Goal: Task Accomplishment & Management: Manage account settings

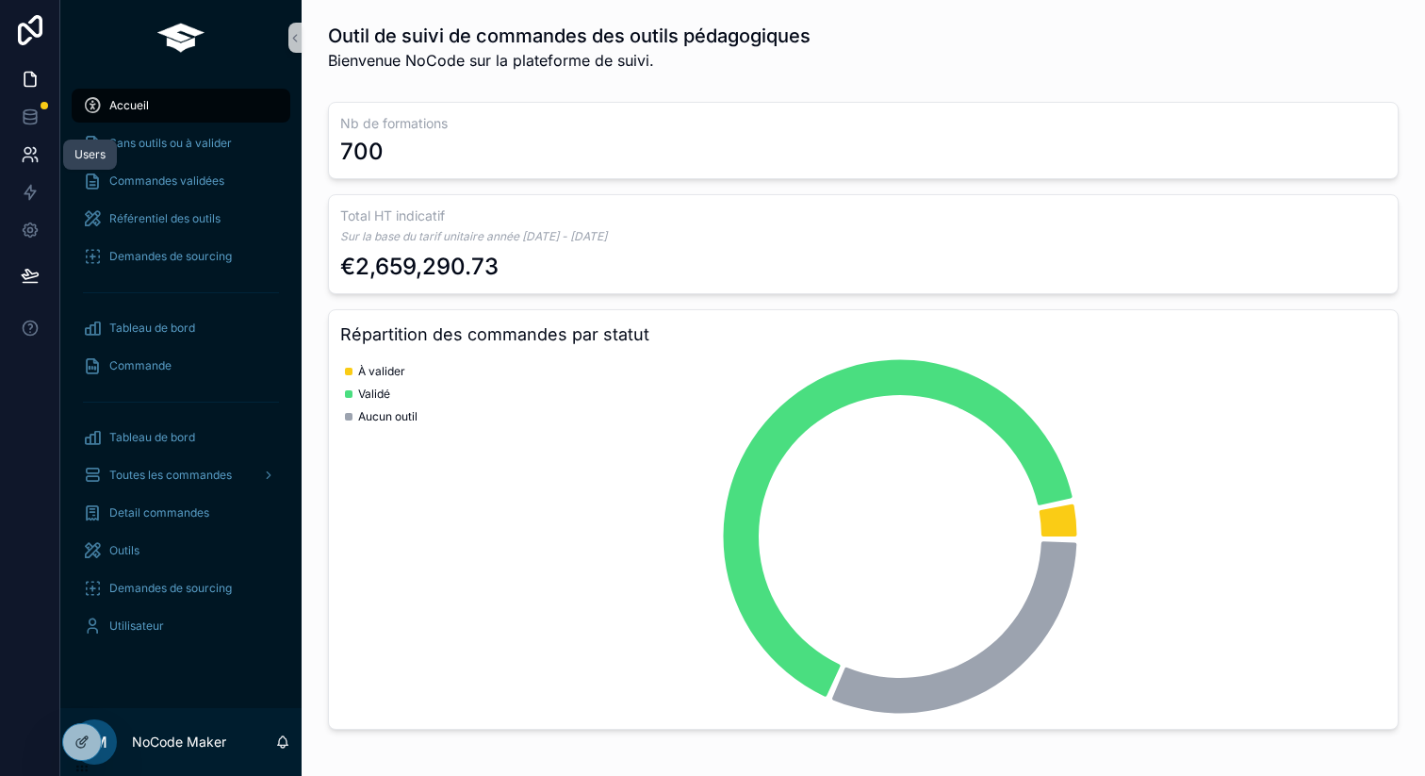
click at [33, 159] on icon at bounding box center [30, 154] width 19 height 19
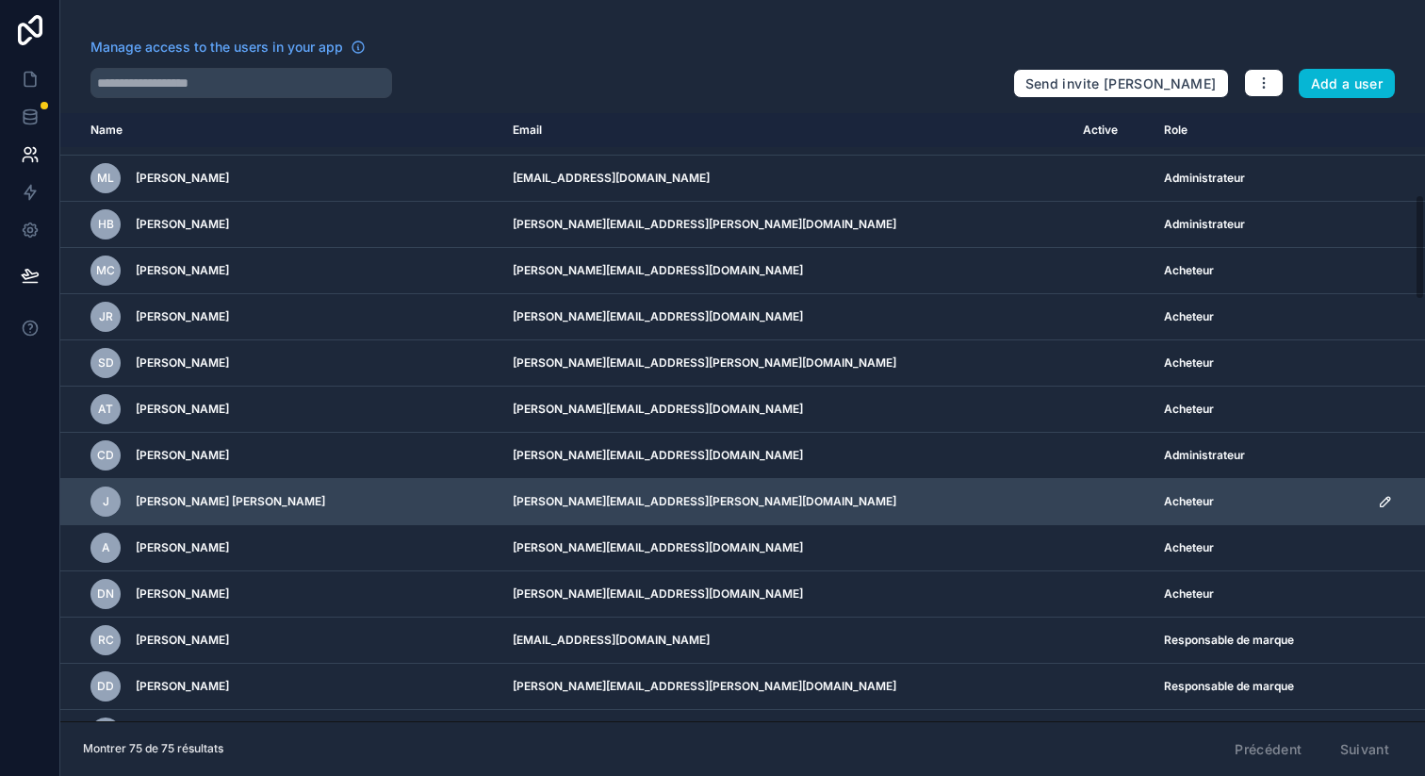
scroll to position [600, 0]
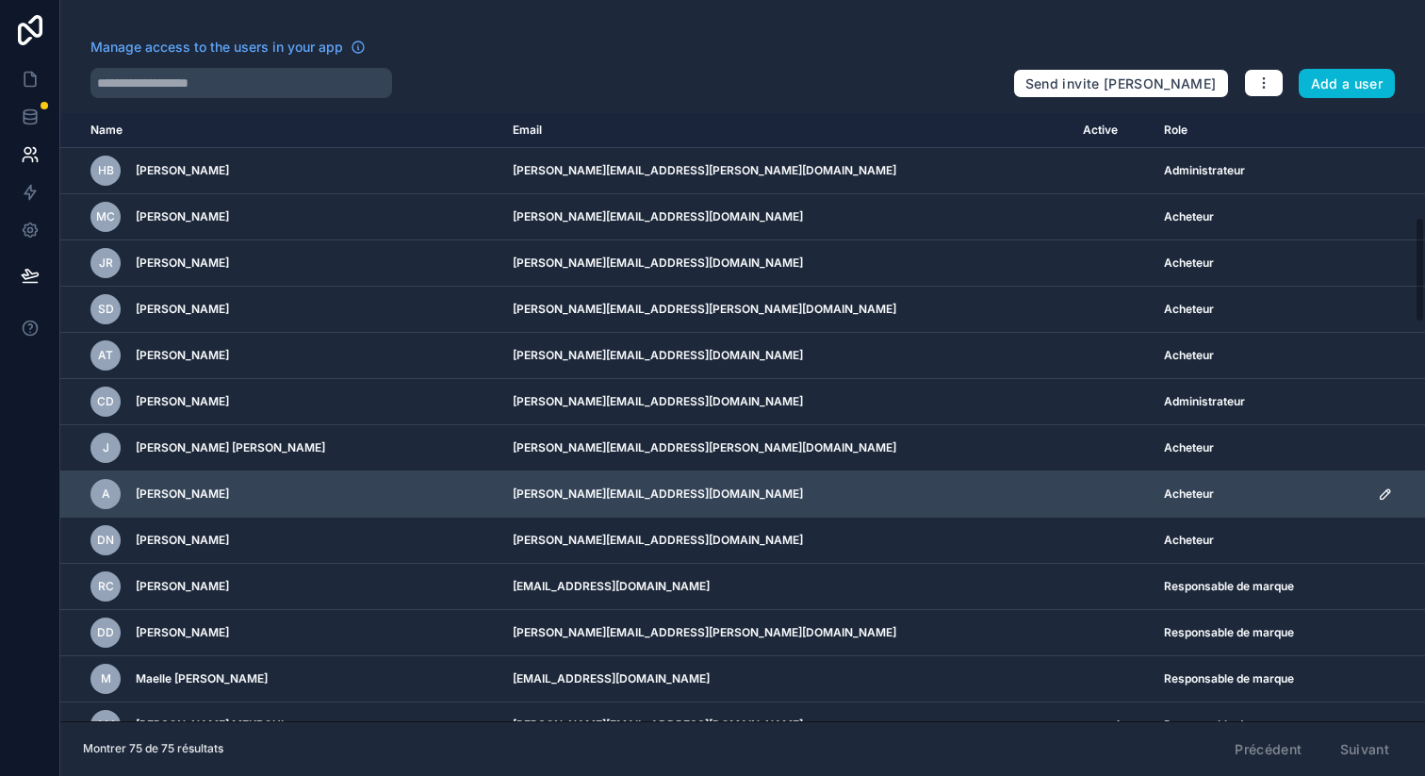
click at [465, 472] on td "A Adrien SAGUET MILLERAND" at bounding box center [280, 494] width 441 height 46
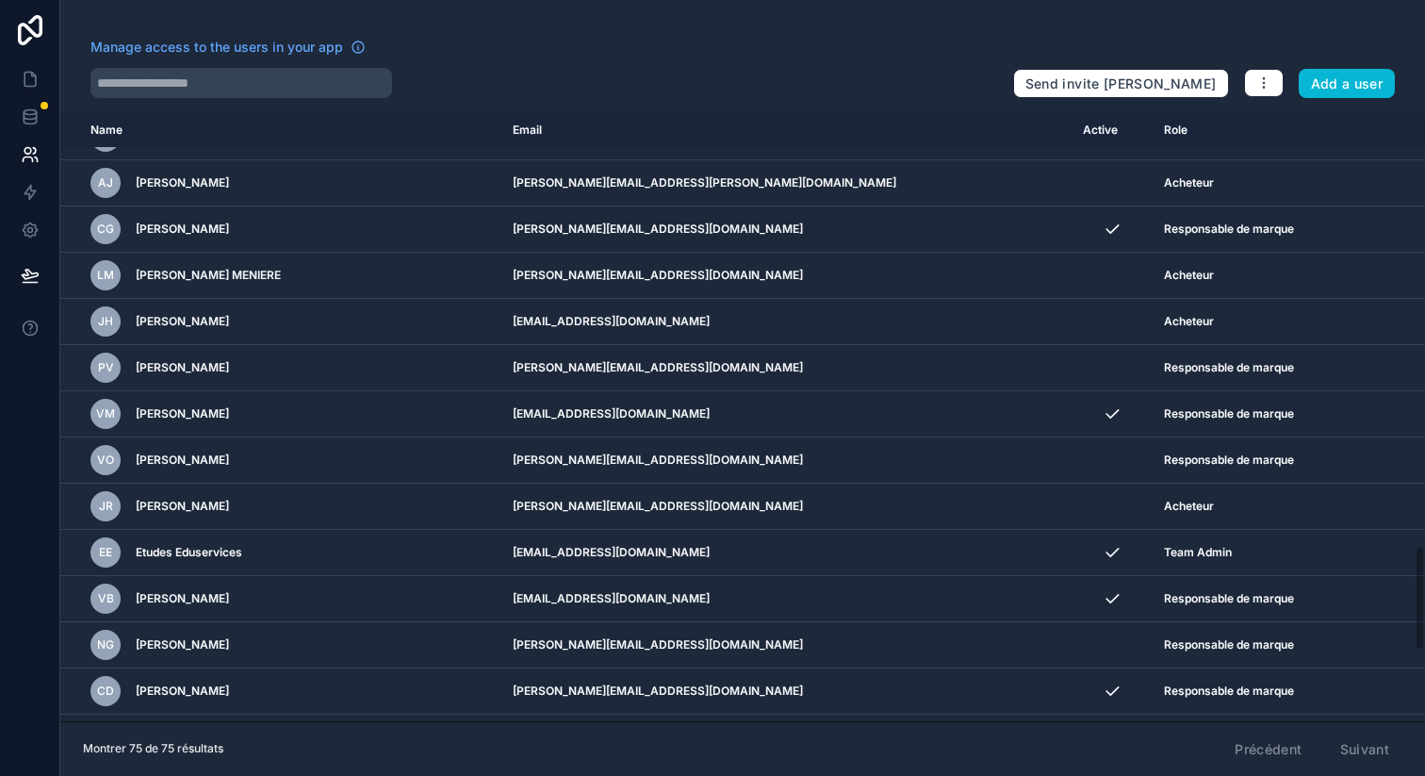
scroll to position [2890, 0]
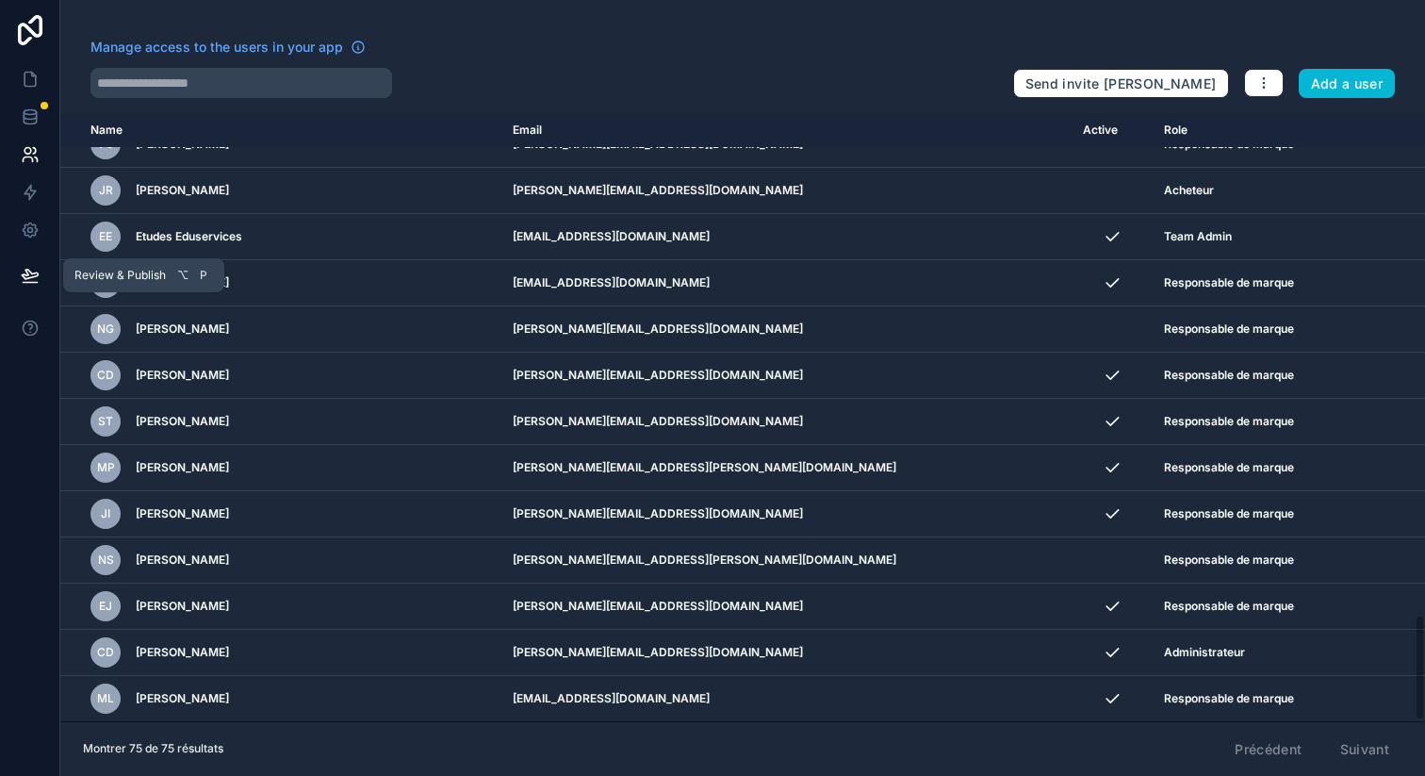
click at [25, 279] on icon at bounding box center [30, 274] width 16 height 9
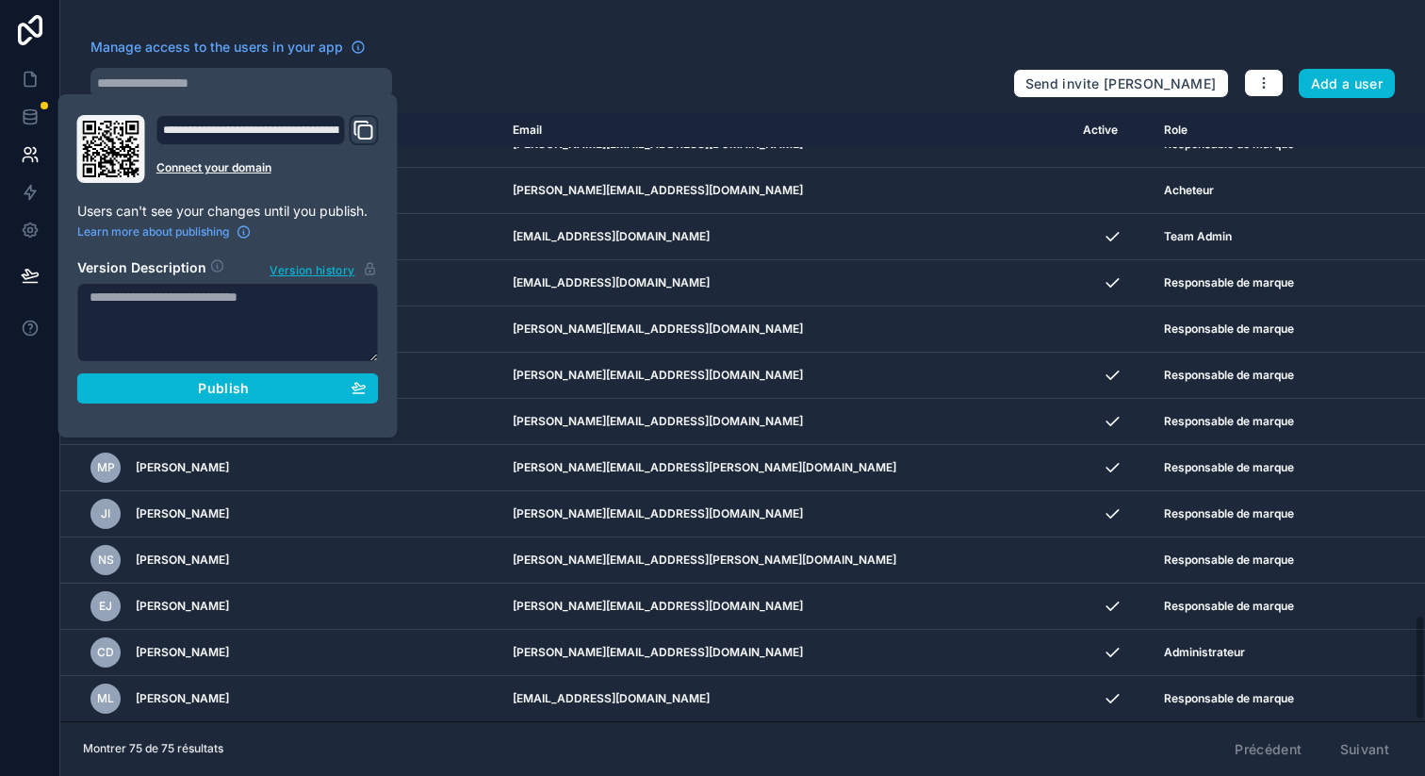
click at [357, 127] on icon "Domain and Custom Link" at bounding box center [364, 130] width 23 height 23
click at [540, 39] on div "Manage access to the users in your app" at bounding box center [544, 53] width 908 height 30
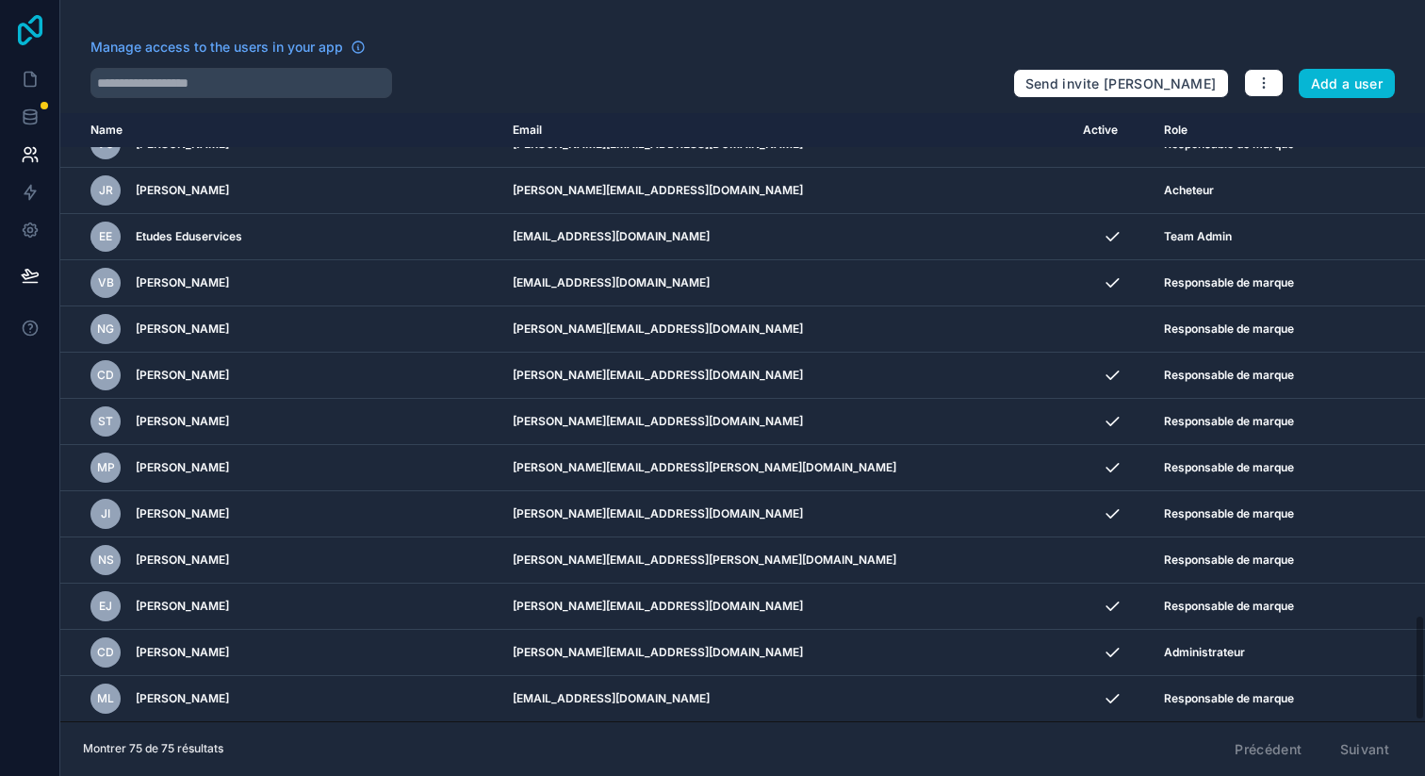
click at [19, 39] on icon at bounding box center [30, 30] width 25 height 30
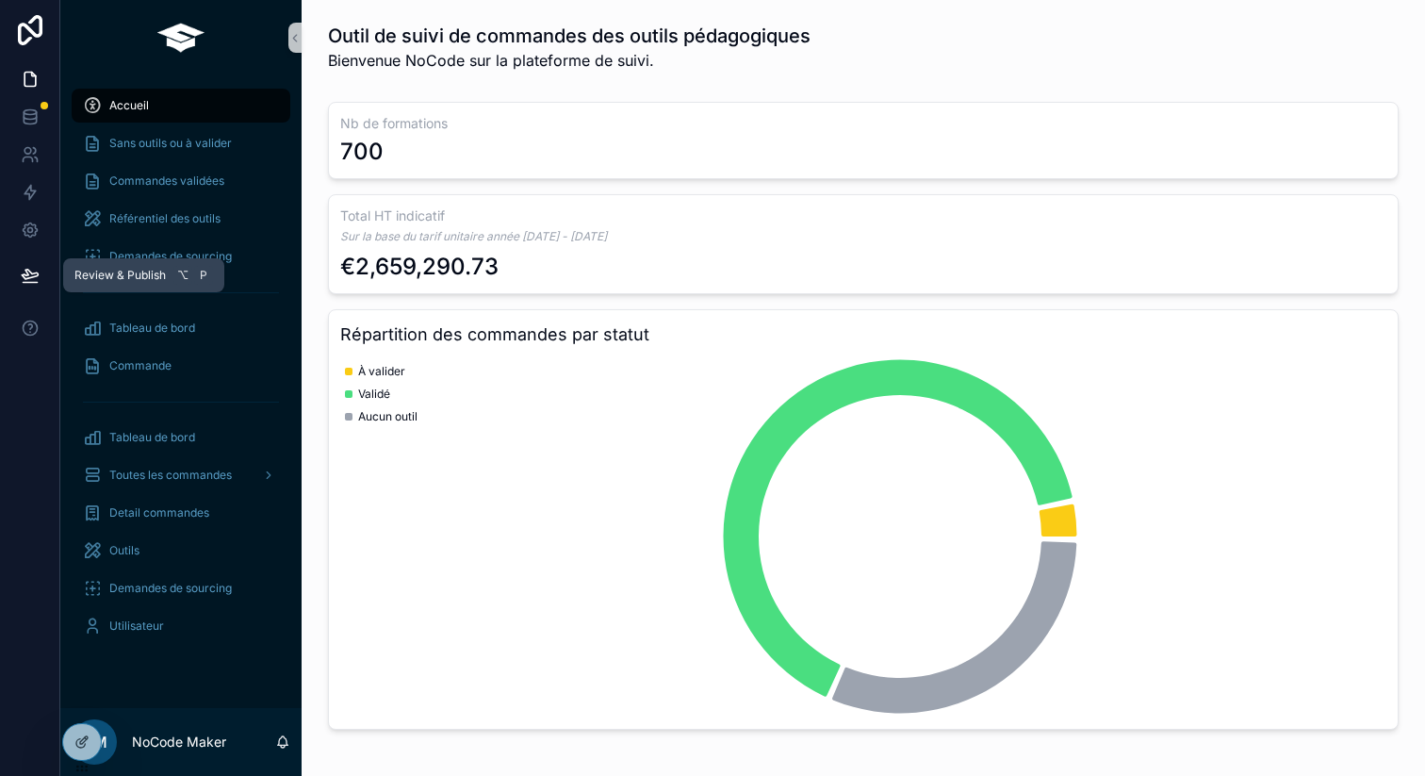
click at [35, 280] on icon at bounding box center [30, 275] width 19 height 19
click at [27, 166] on link at bounding box center [29, 155] width 59 height 38
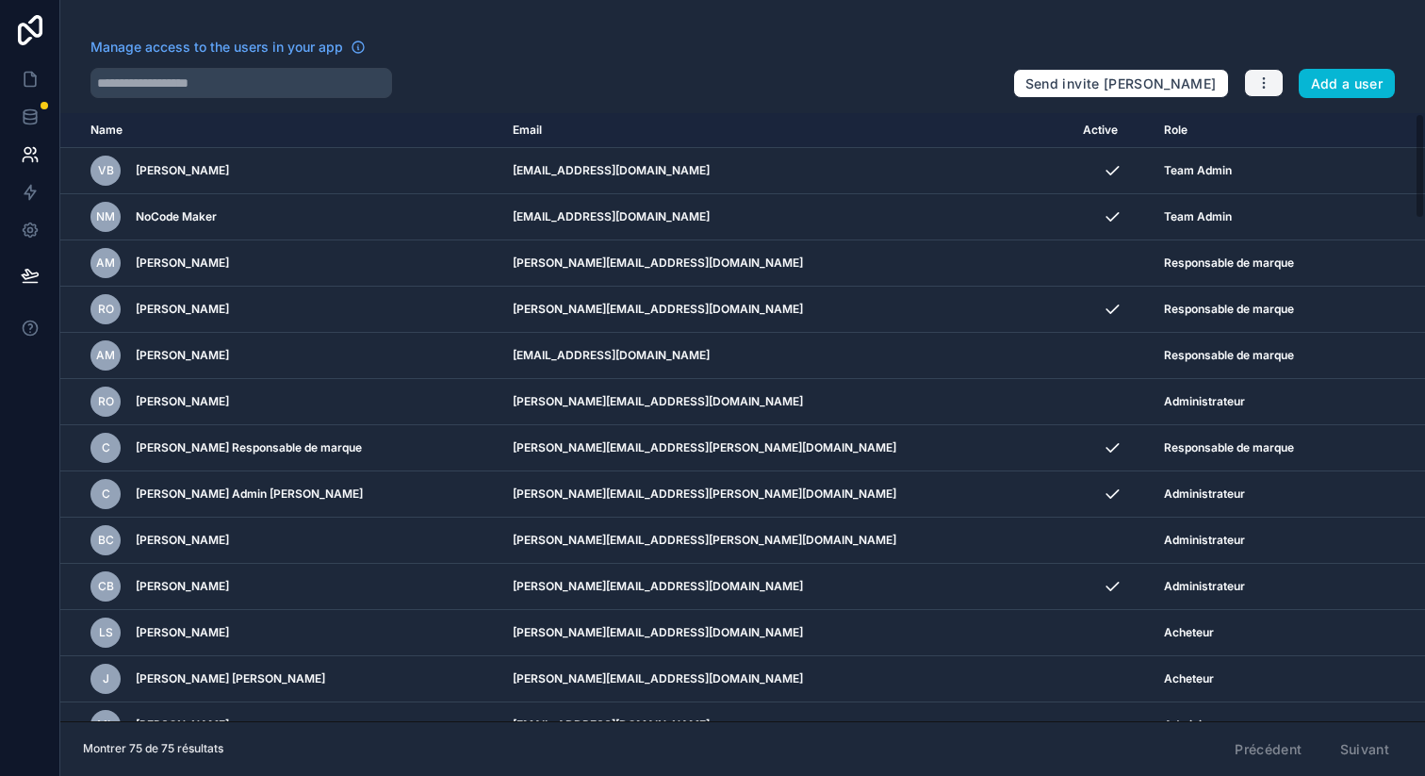
click at [1249, 84] on button "button" at bounding box center [1264, 83] width 40 height 28
click at [25, 224] on icon at bounding box center [30, 230] width 14 height 14
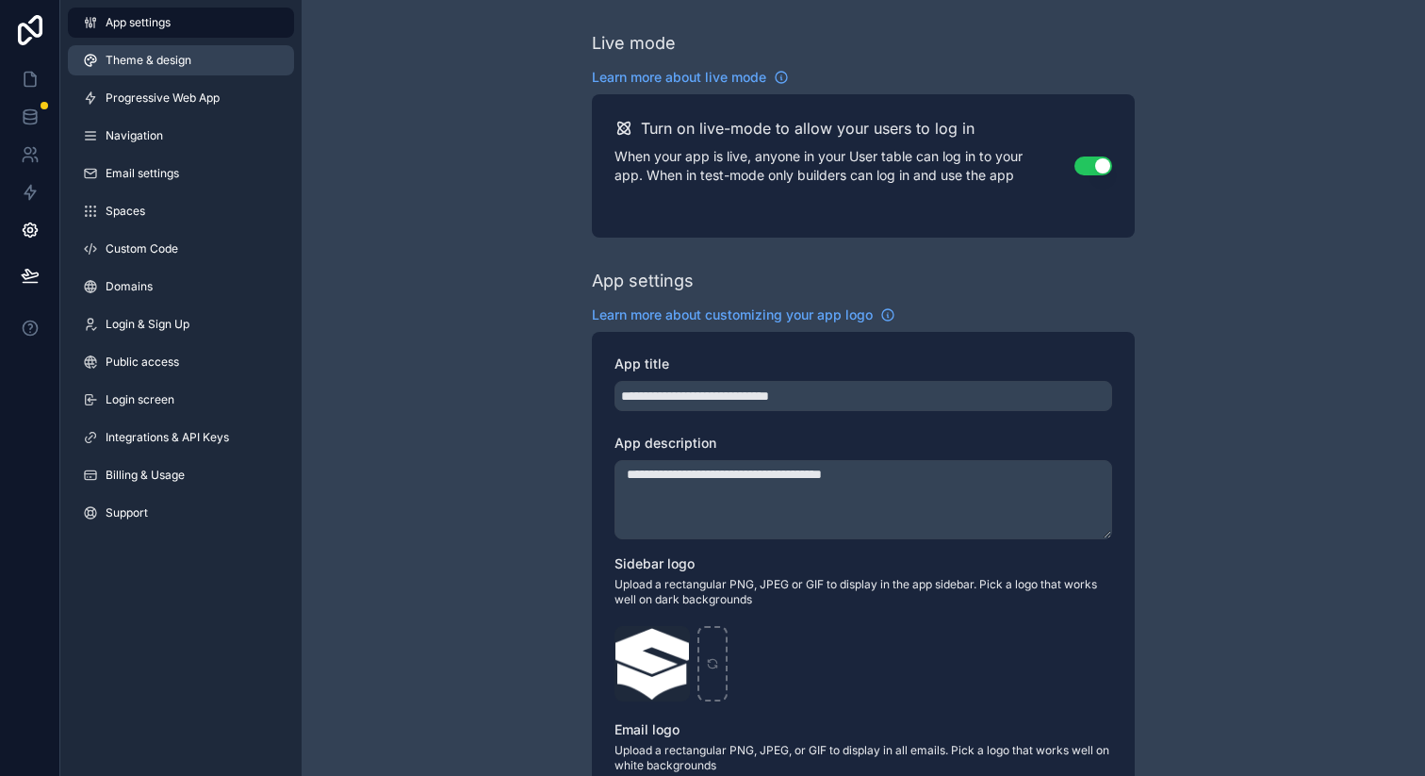
click at [159, 72] on link "Theme & design" at bounding box center [181, 60] width 226 height 30
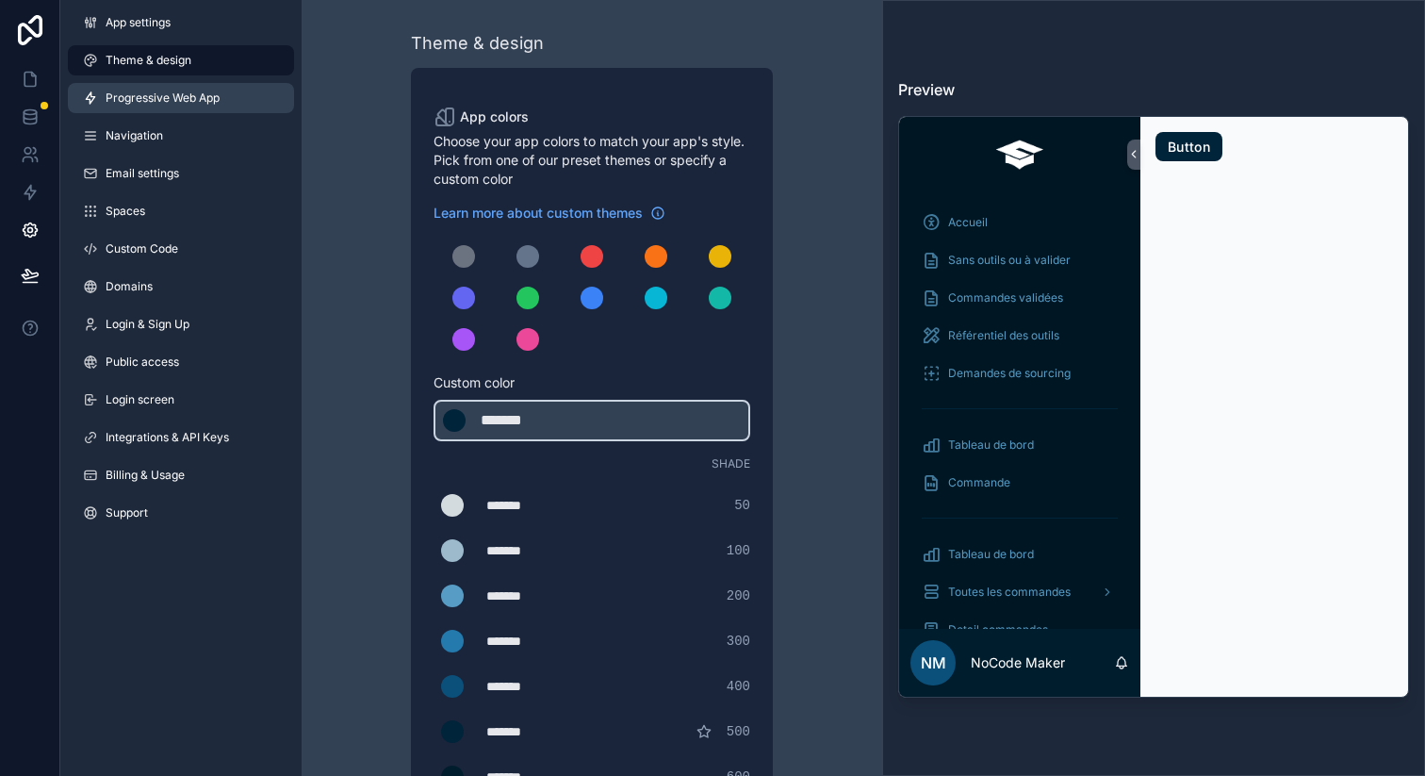
click at [159, 96] on span "Progressive Web App" at bounding box center [163, 97] width 114 height 15
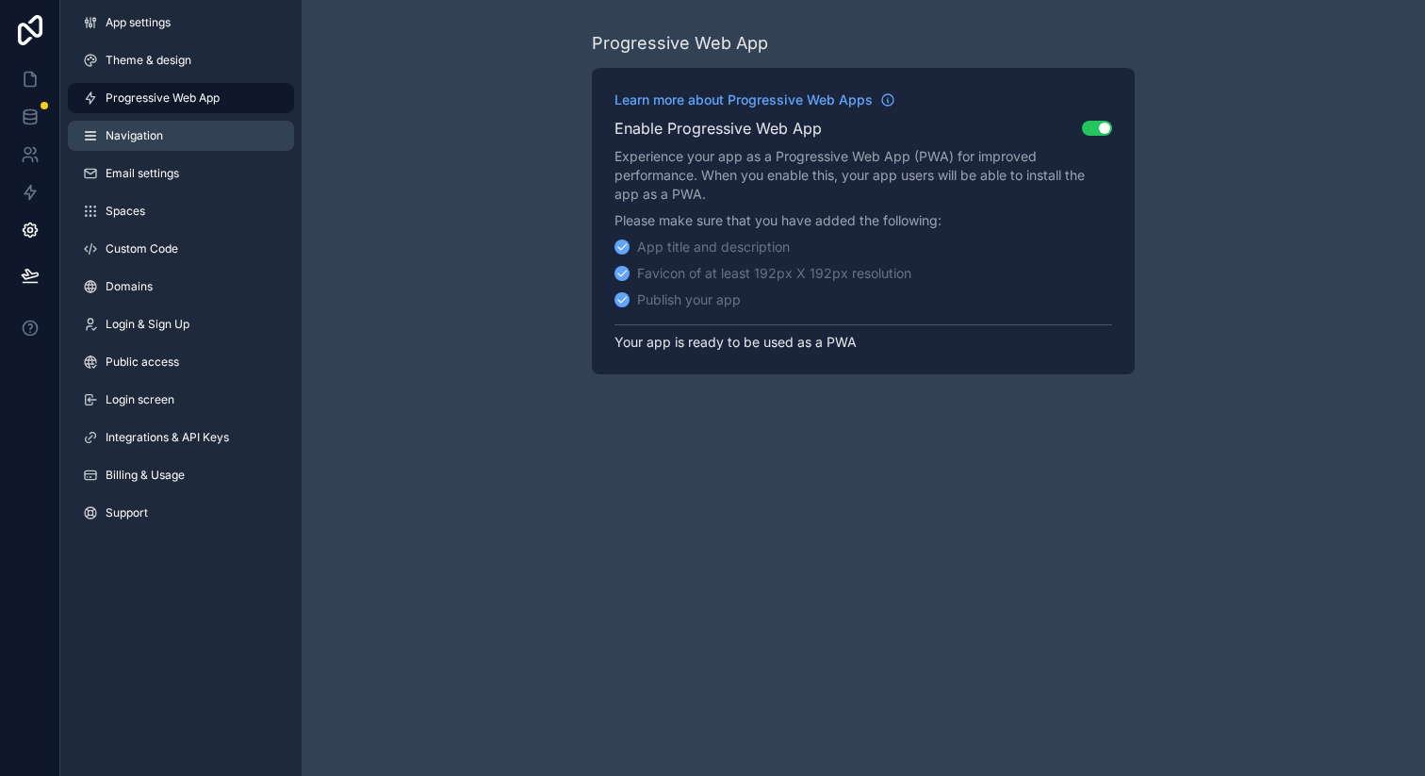
click at [159, 123] on link "Navigation" at bounding box center [181, 136] width 226 height 30
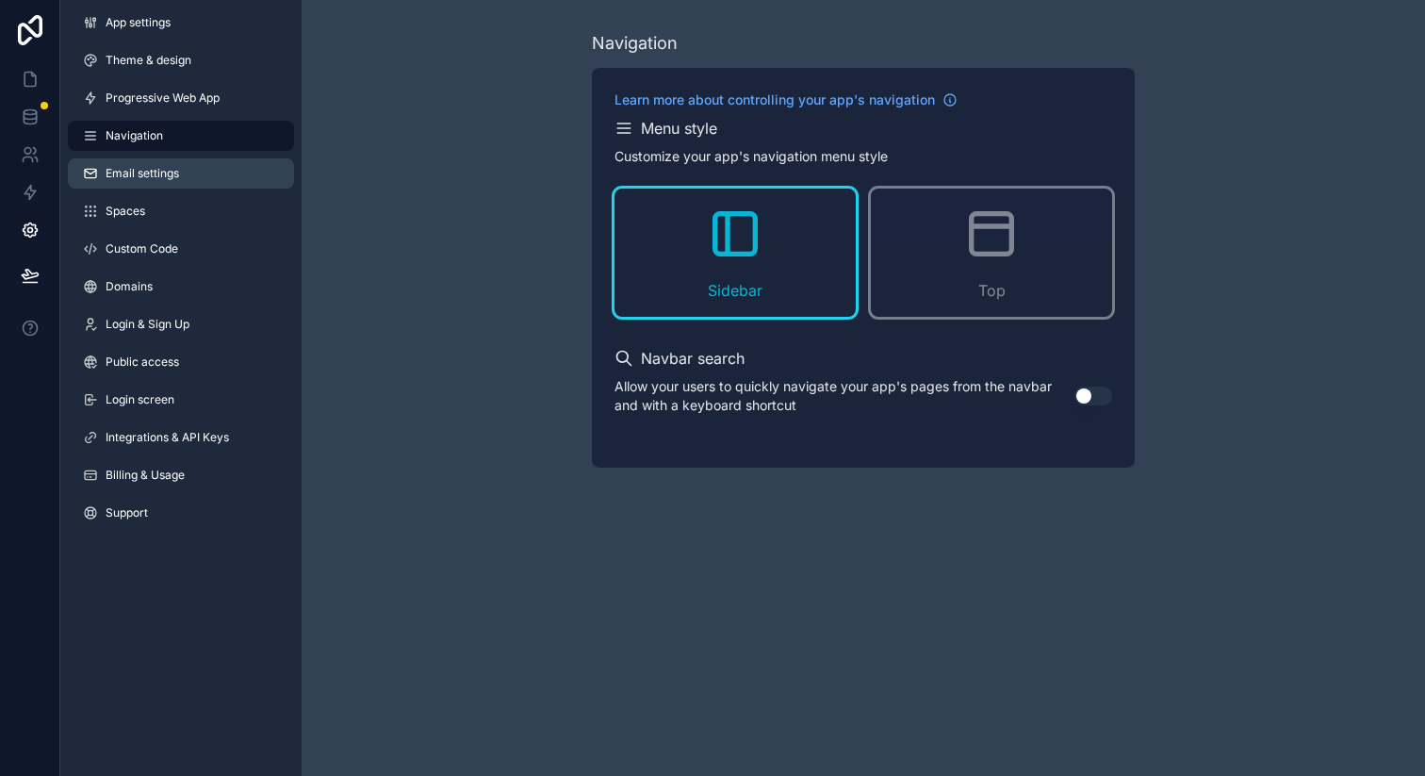
click at [159, 187] on link "Email settings" at bounding box center [181, 173] width 226 height 30
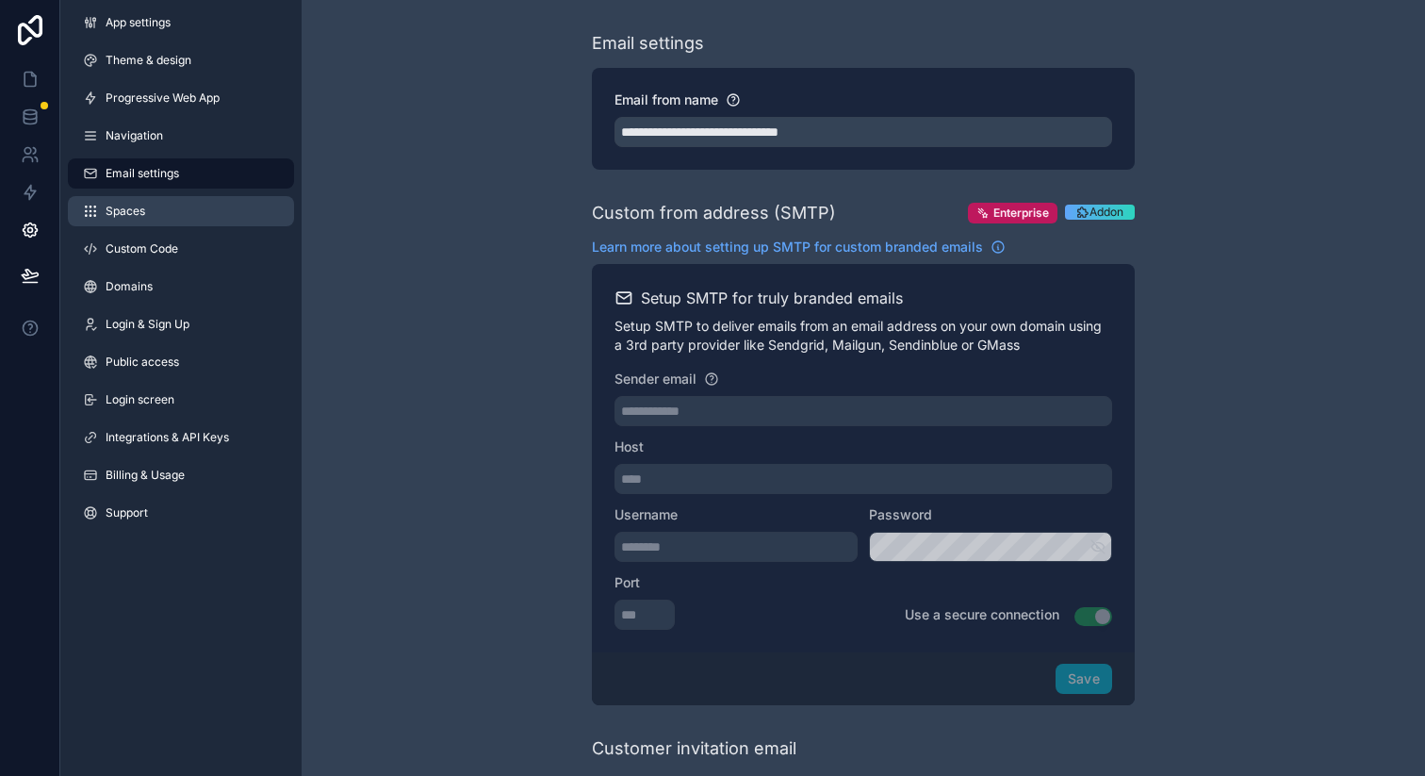
click at [196, 210] on link "Spaces" at bounding box center [181, 211] width 226 height 30
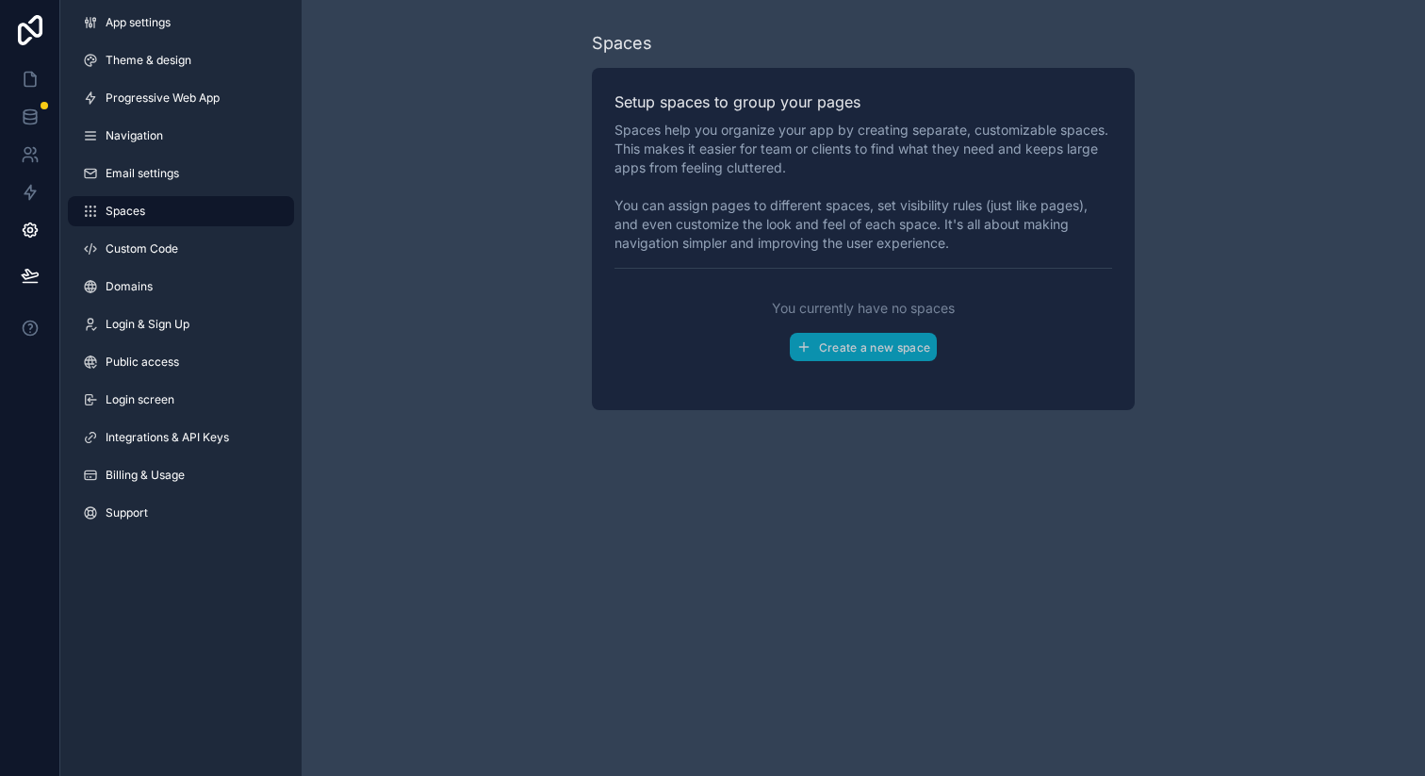
click at [196, 265] on div "App settings Theme & design Progressive Web App Navigation Email settings Space…" at bounding box center [180, 271] width 241 height 543
click at [196, 291] on link "Domains" at bounding box center [181, 286] width 226 height 30
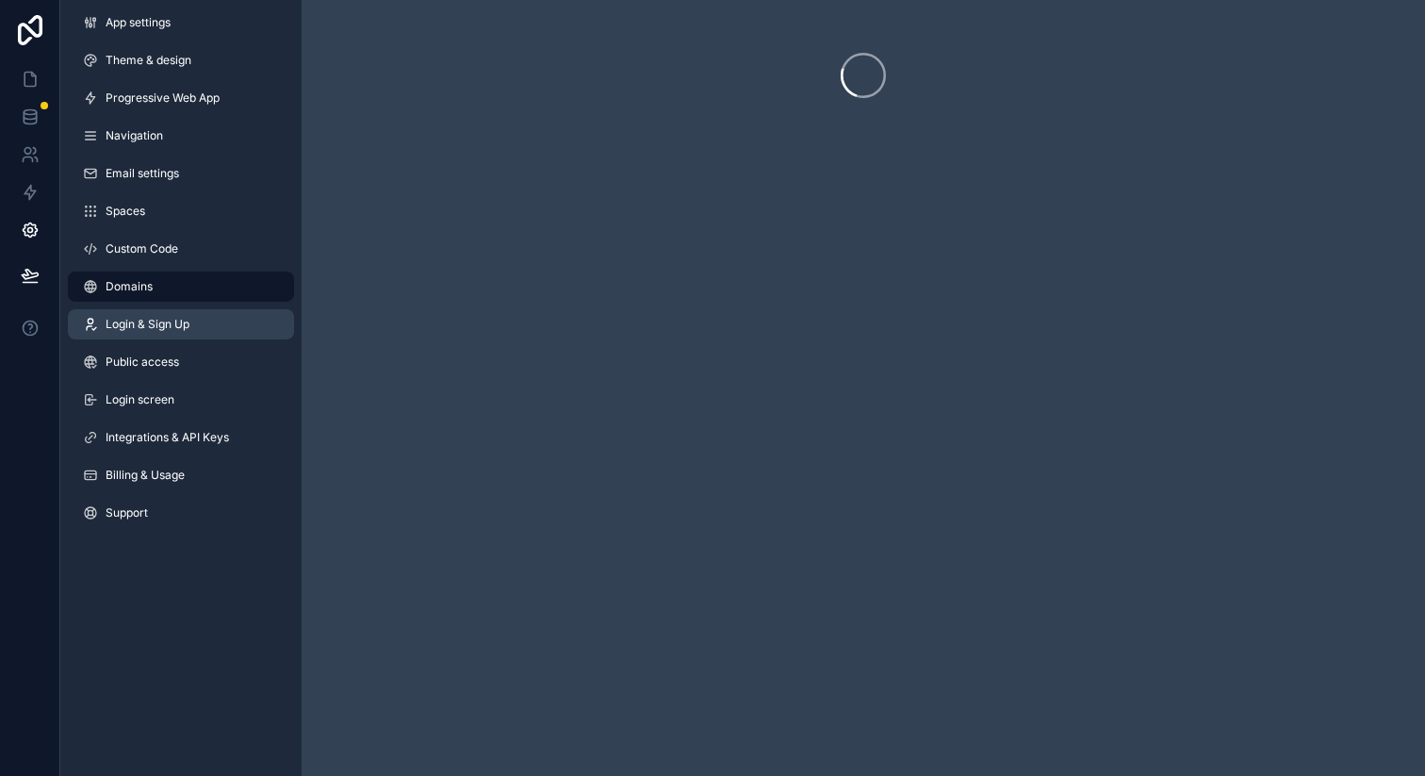
click at [196, 319] on link "Login & Sign Up" at bounding box center [181, 324] width 226 height 30
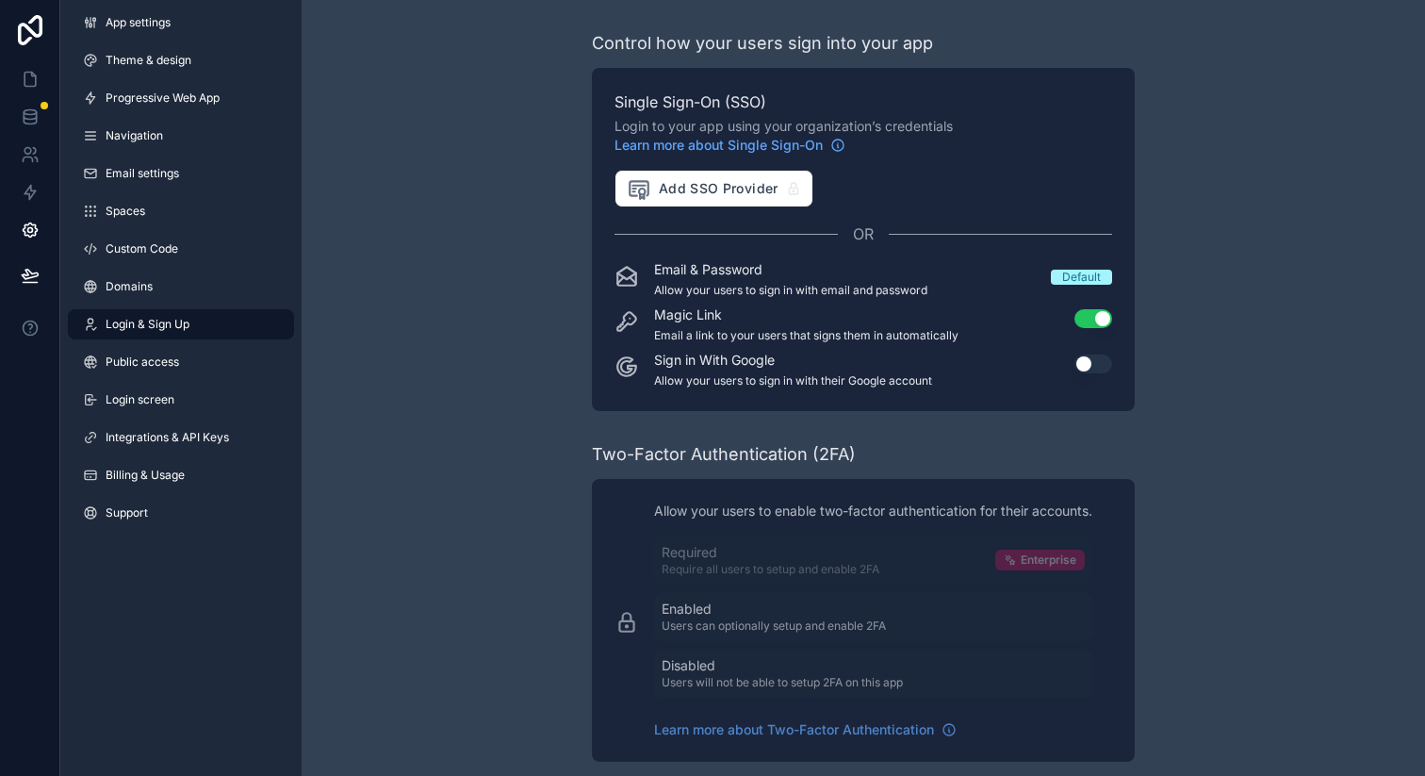
click at [1091, 319] on button "Use setting" at bounding box center [1094, 318] width 38 height 19
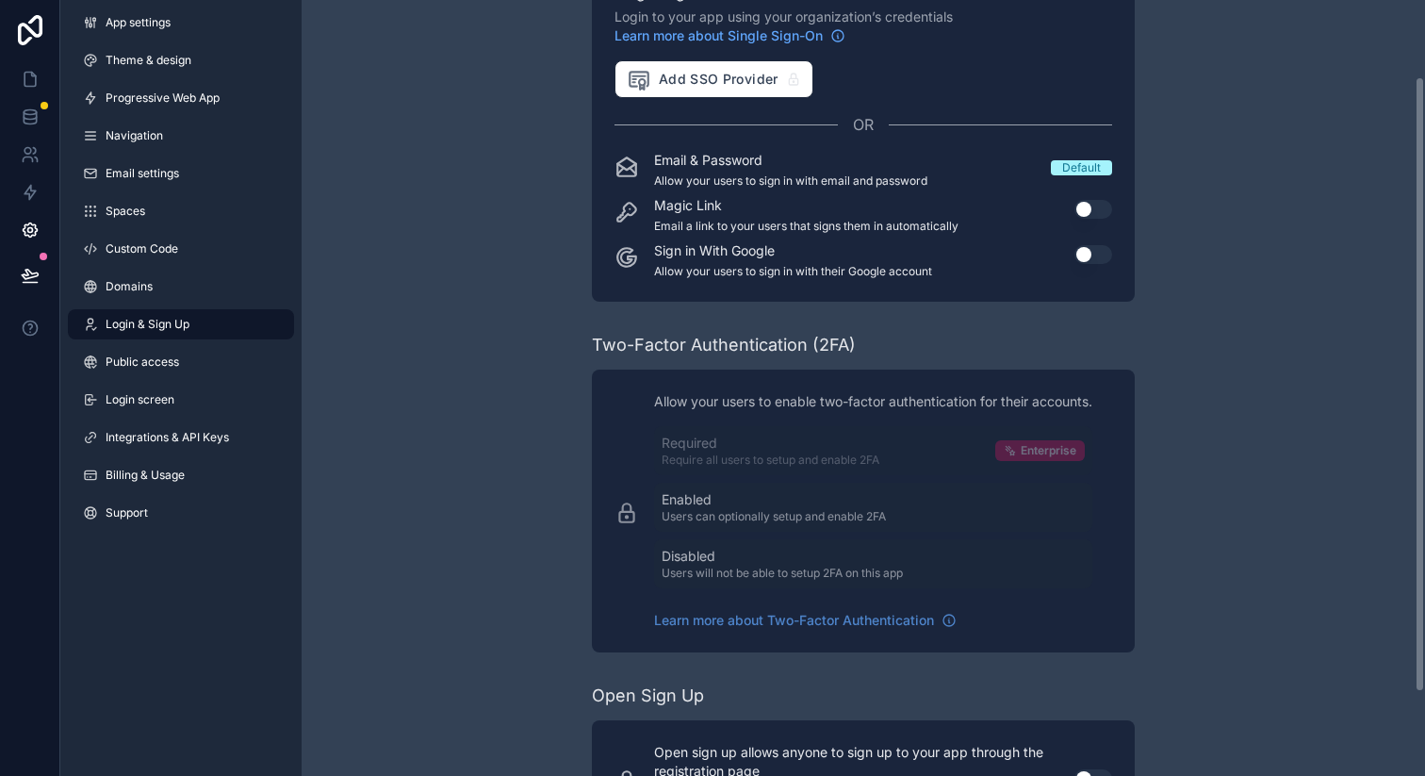
scroll to position [96, 0]
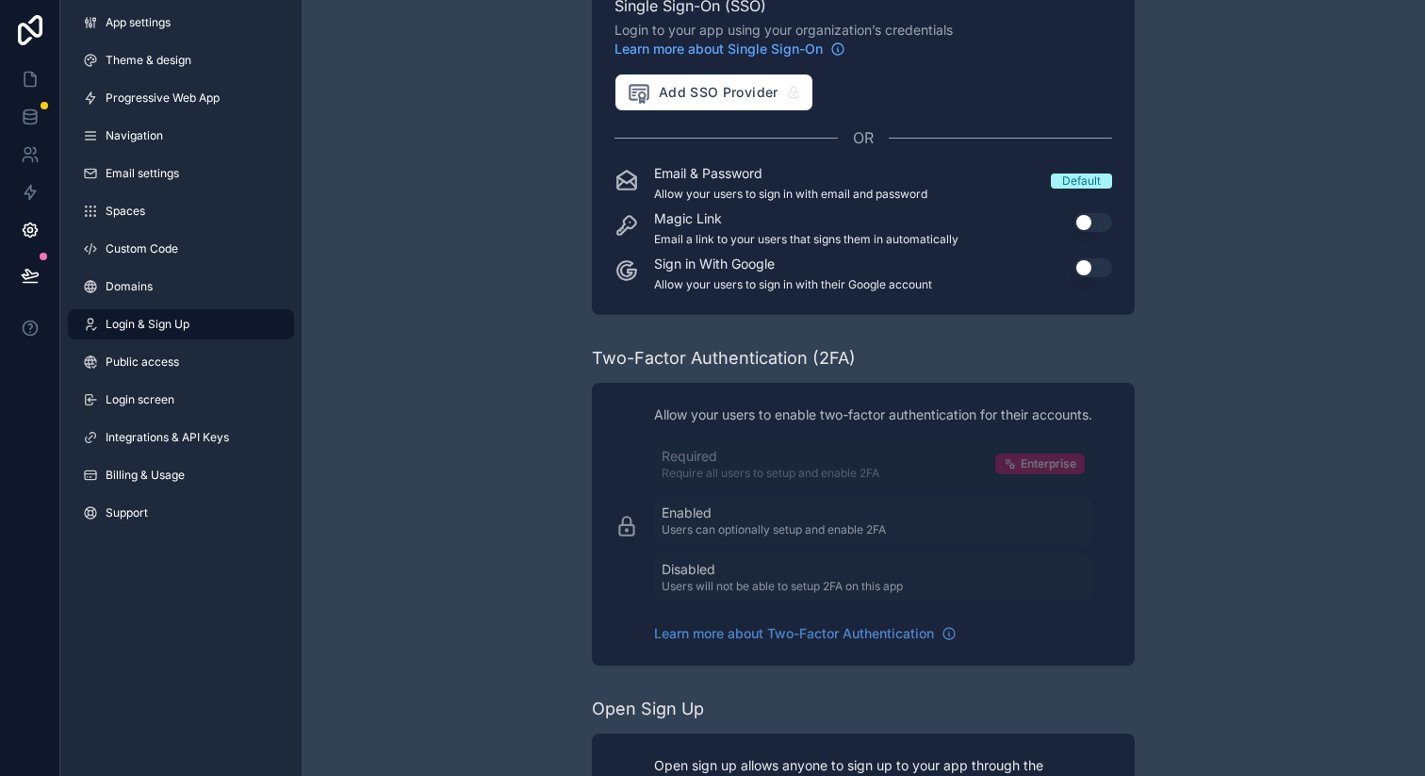
click at [470, 192] on div "Control how your users sign into your app Single Sign-On (SSO) Login to your ap…" at bounding box center [864, 392] width 1124 height 977
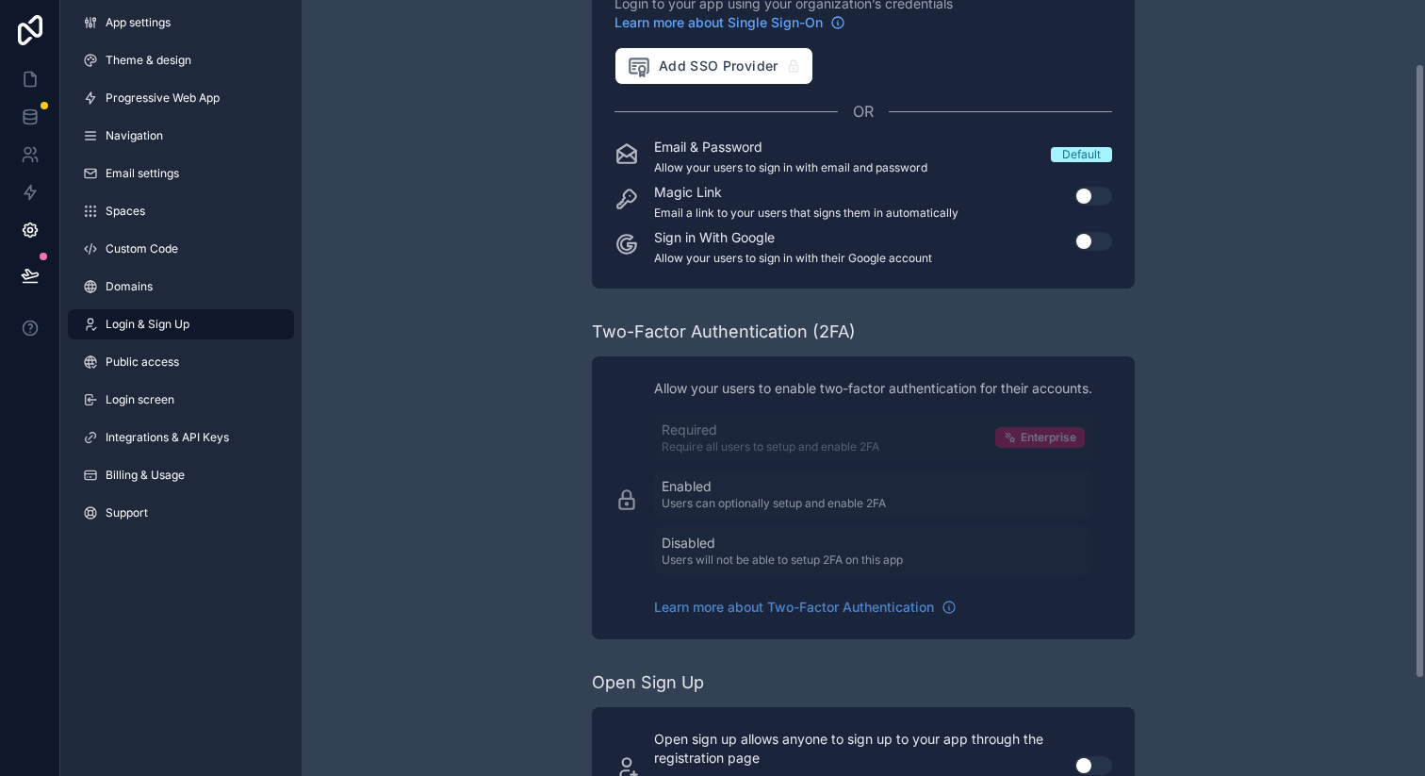
scroll to position [136, 0]
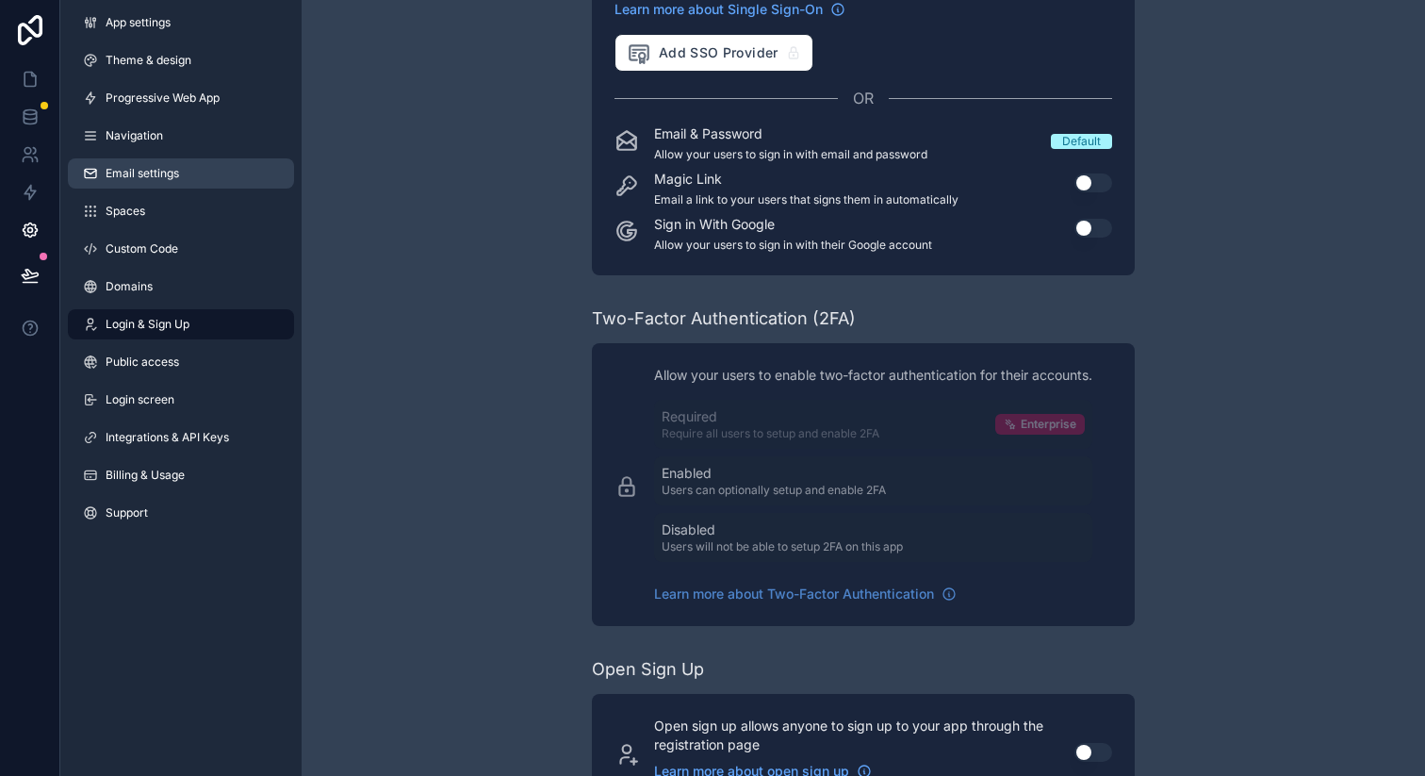
click at [157, 184] on link "Email settings" at bounding box center [181, 173] width 226 height 30
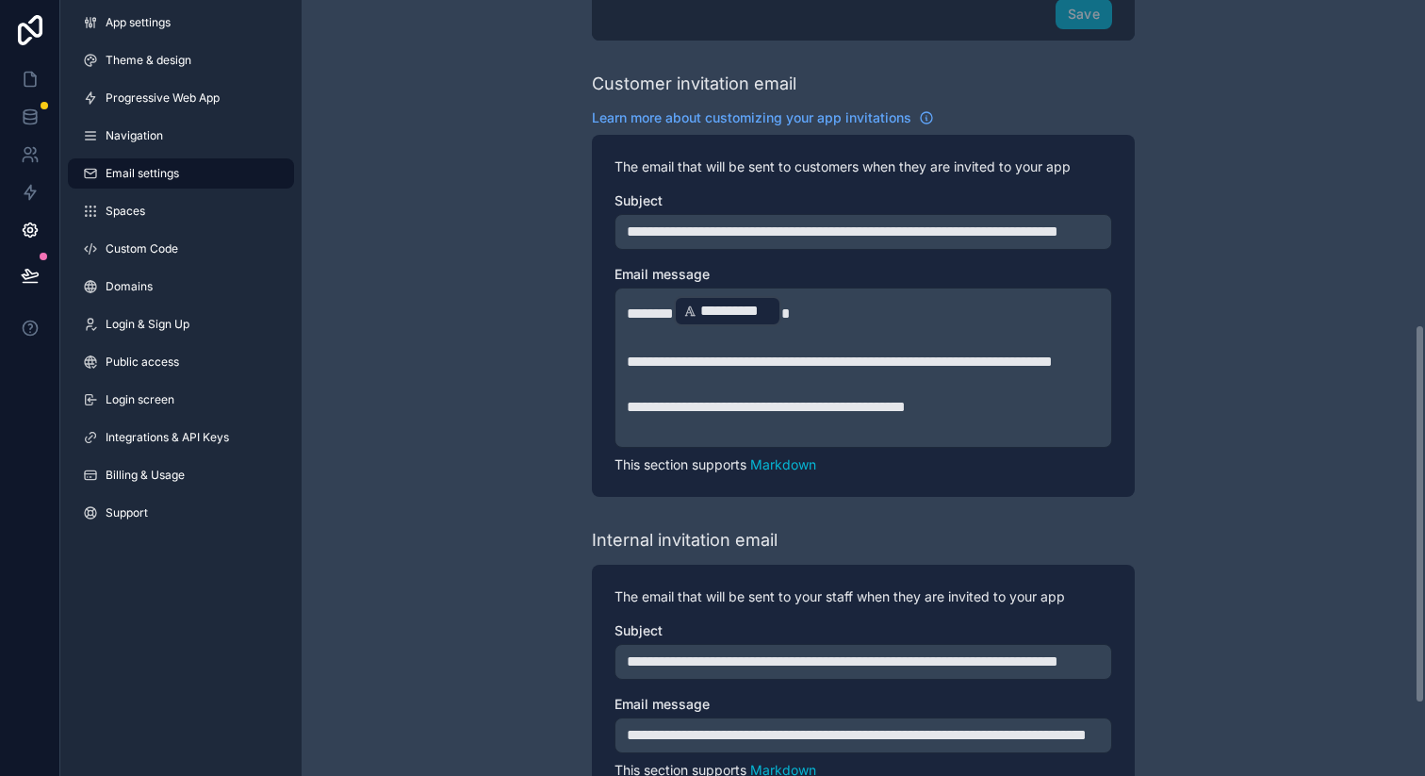
scroll to position [811, 0]
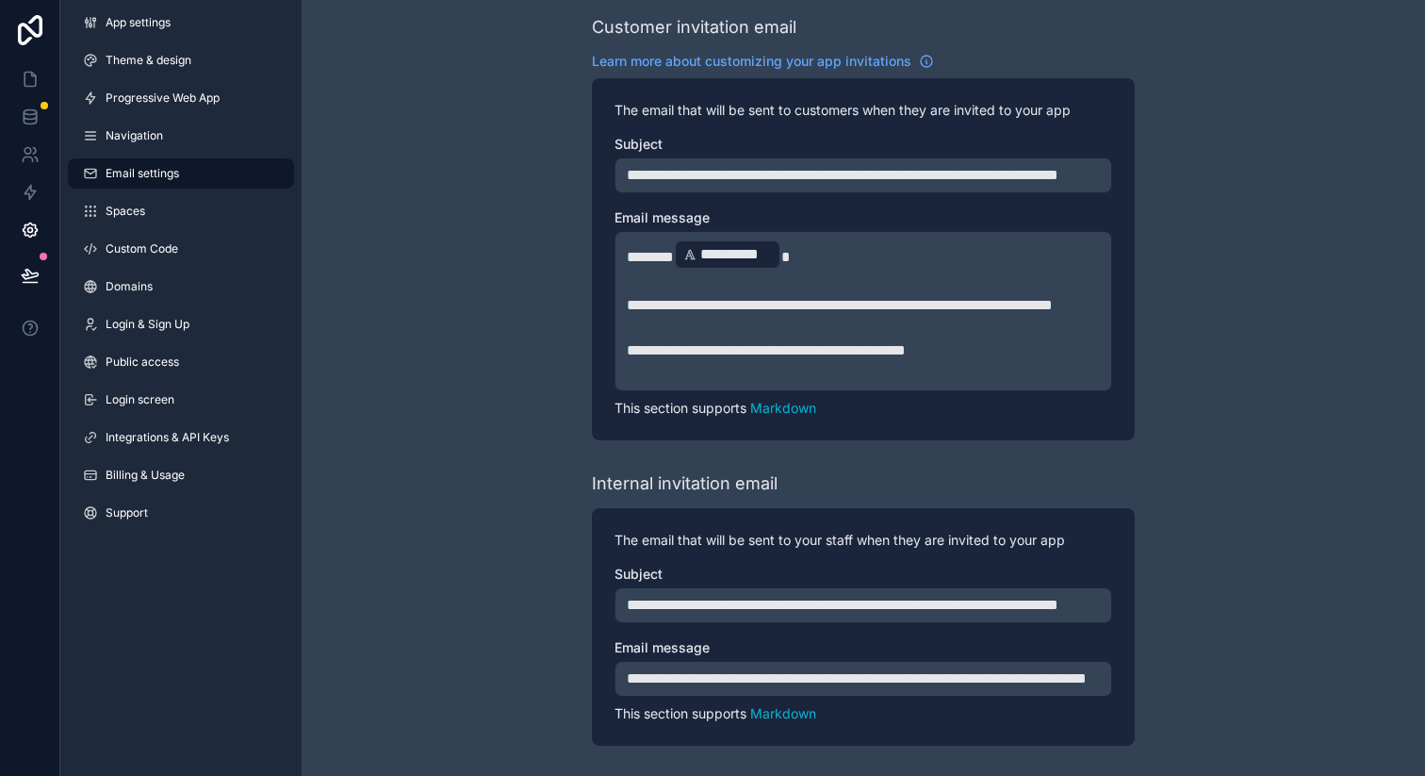
click at [165, 41] on div "App settings Theme & design Progressive Web App Navigation Email settings Space…" at bounding box center [180, 271] width 241 height 543
click at [9, 156] on link at bounding box center [29, 155] width 59 height 38
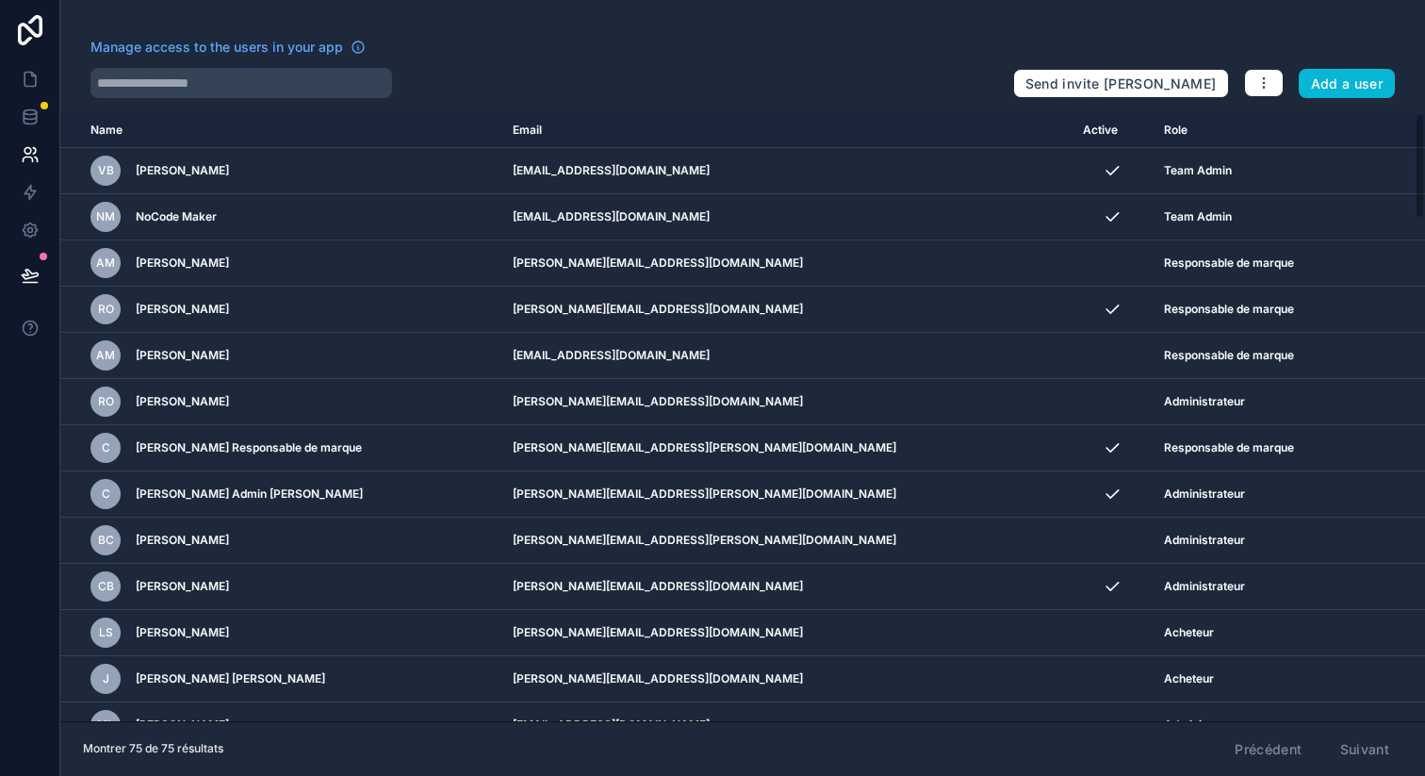
click at [368, 100] on div "Manage access to the users in your app Send invite reminders Add a user Name Em…" at bounding box center [742, 388] width 1365 height 776
click at [368, 87] on input "text" at bounding box center [241, 83] width 302 height 30
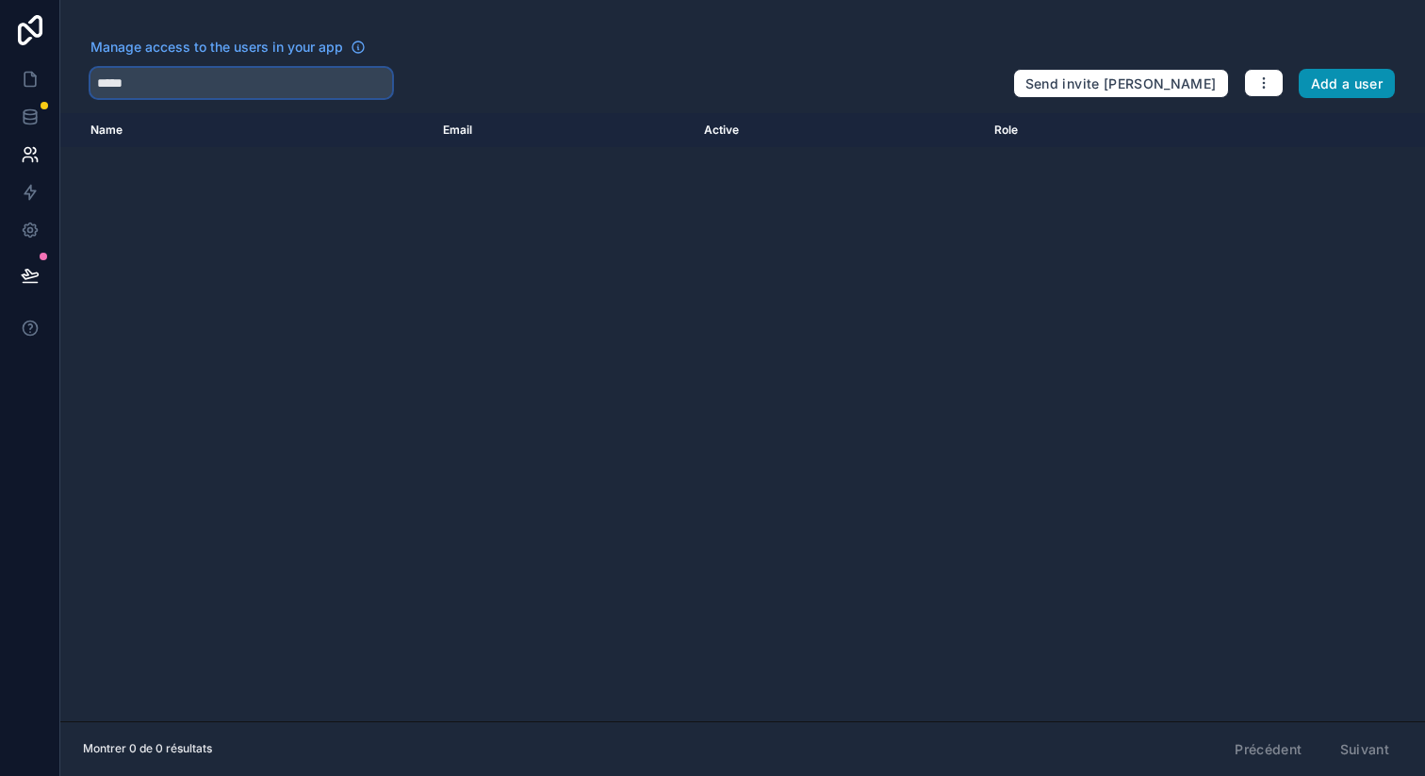
type input "*****"
click at [1323, 84] on button "Add a user" at bounding box center [1347, 84] width 97 height 30
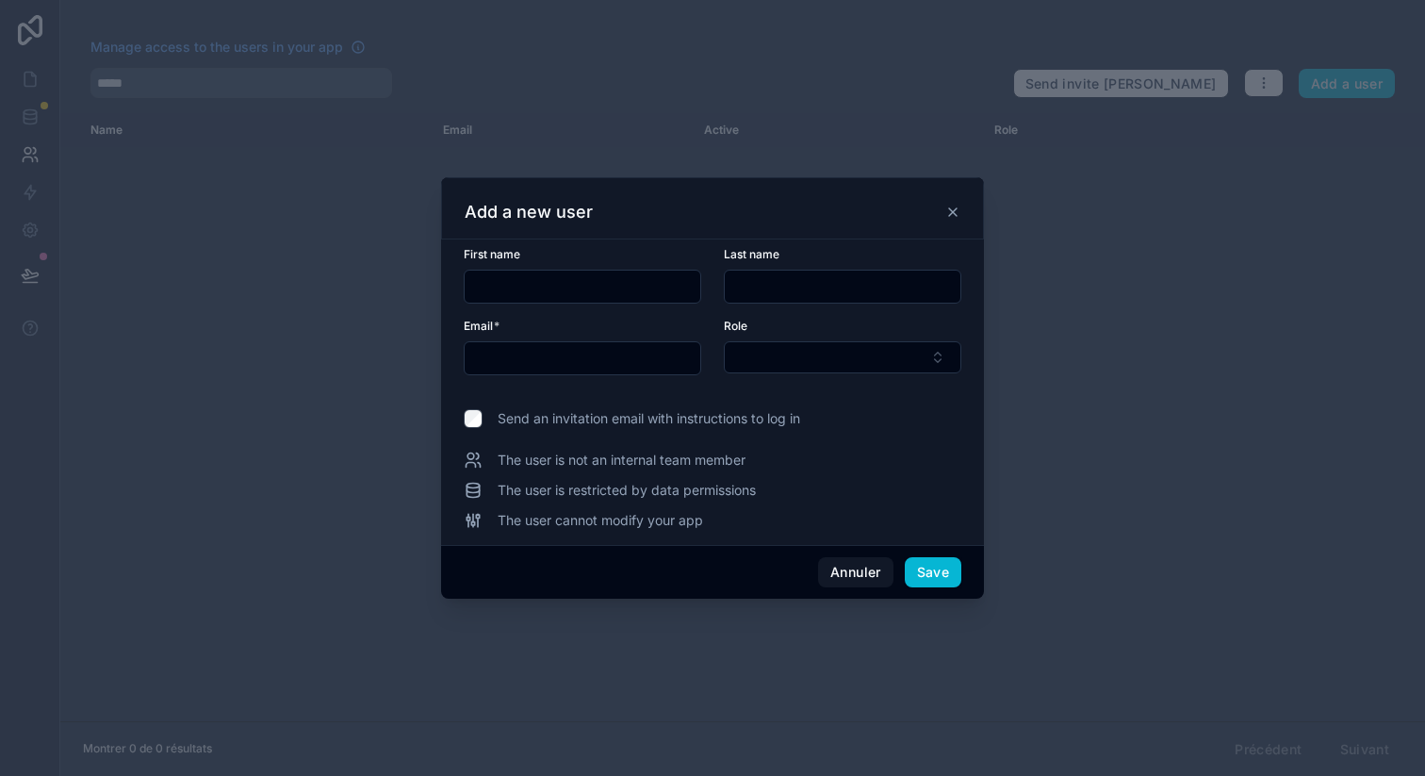
click at [549, 312] on form "First name Last name Email * Role" at bounding box center [713, 322] width 498 height 151
click at [547, 298] on input "text" at bounding box center [583, 286] width 236 height 26
type input "*****"
type input "****"
type input "**********"
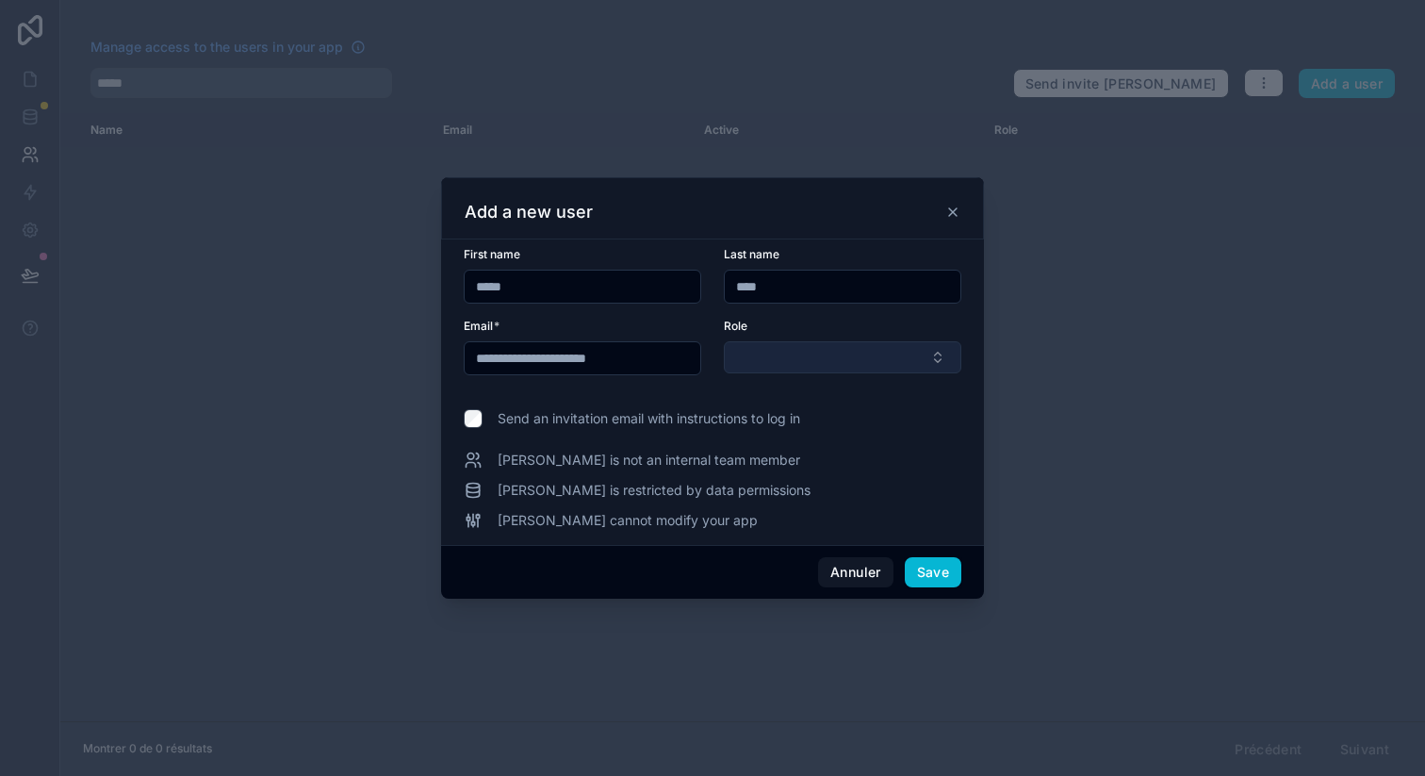
click at [768, 360] on button "Select Button" at bounding box center [843, 357] width 238 height 32
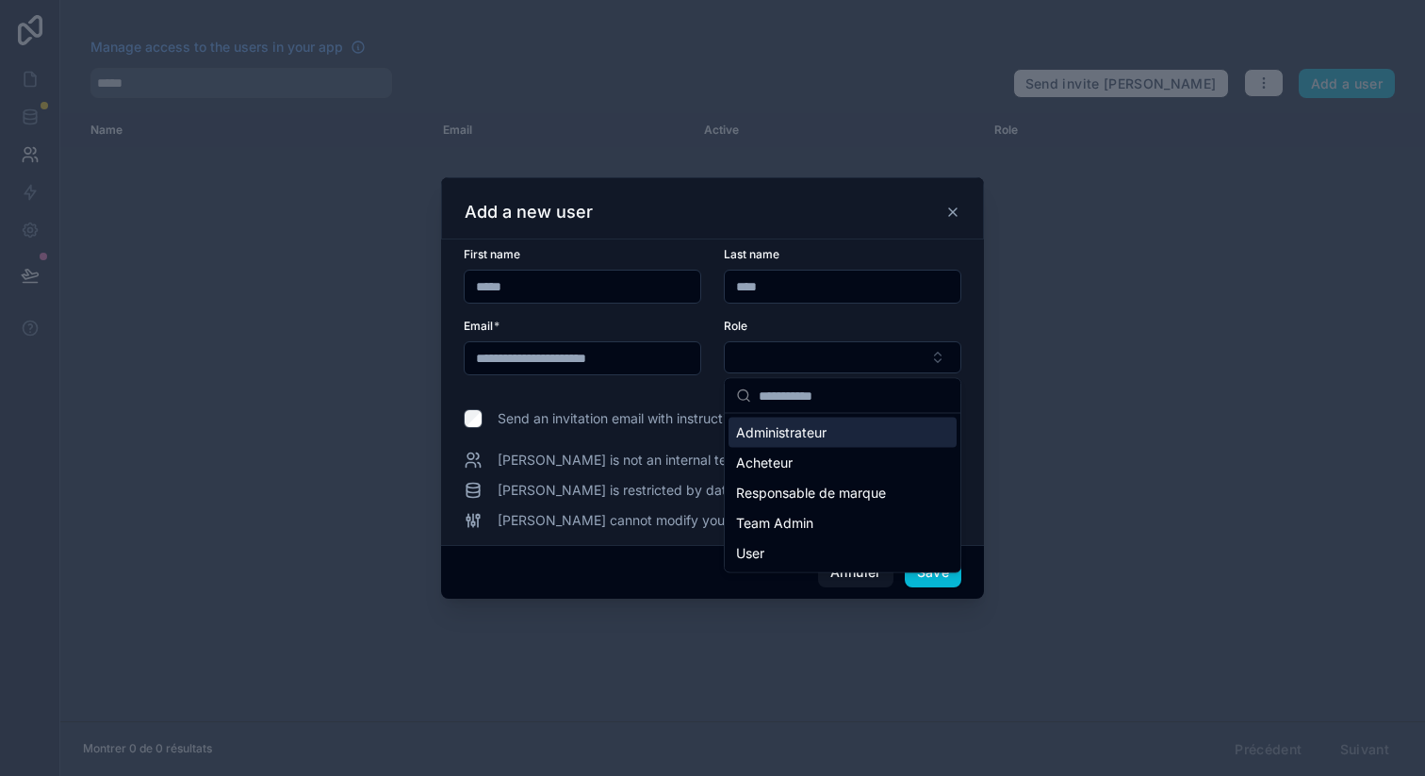
click at [776, 432] on span "Administrateur" at bounding box center [781, 432] width 90 height 19
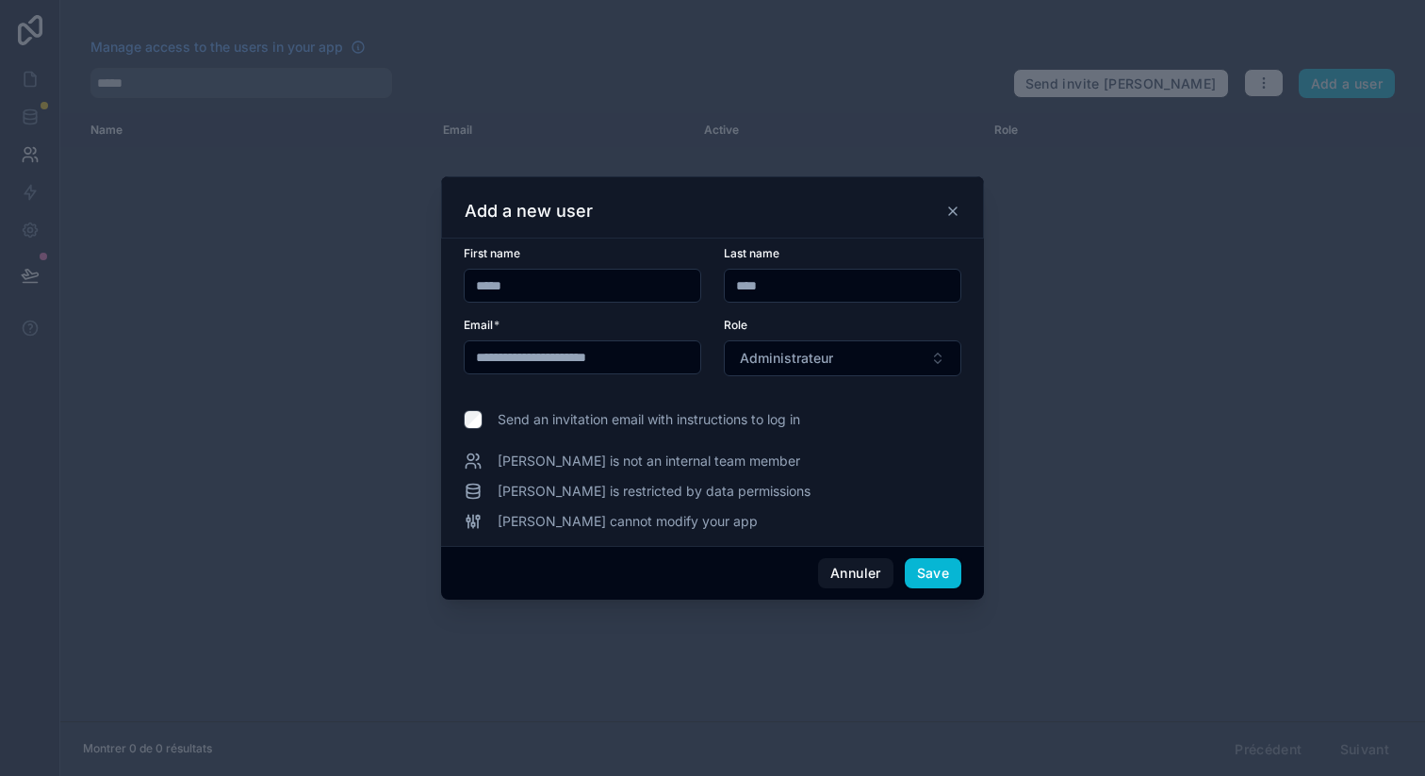
click at [702, 434] on div "**********" at bounding box center [713, 388] width 498 height 285
click at [516, 416] on span "Send an invitation email with instructions to log in" at bounding box center [649, 419] width 303 height 19
click at [917, 561] on button "Save" at bounding box center [933, 573] width 57 height 30
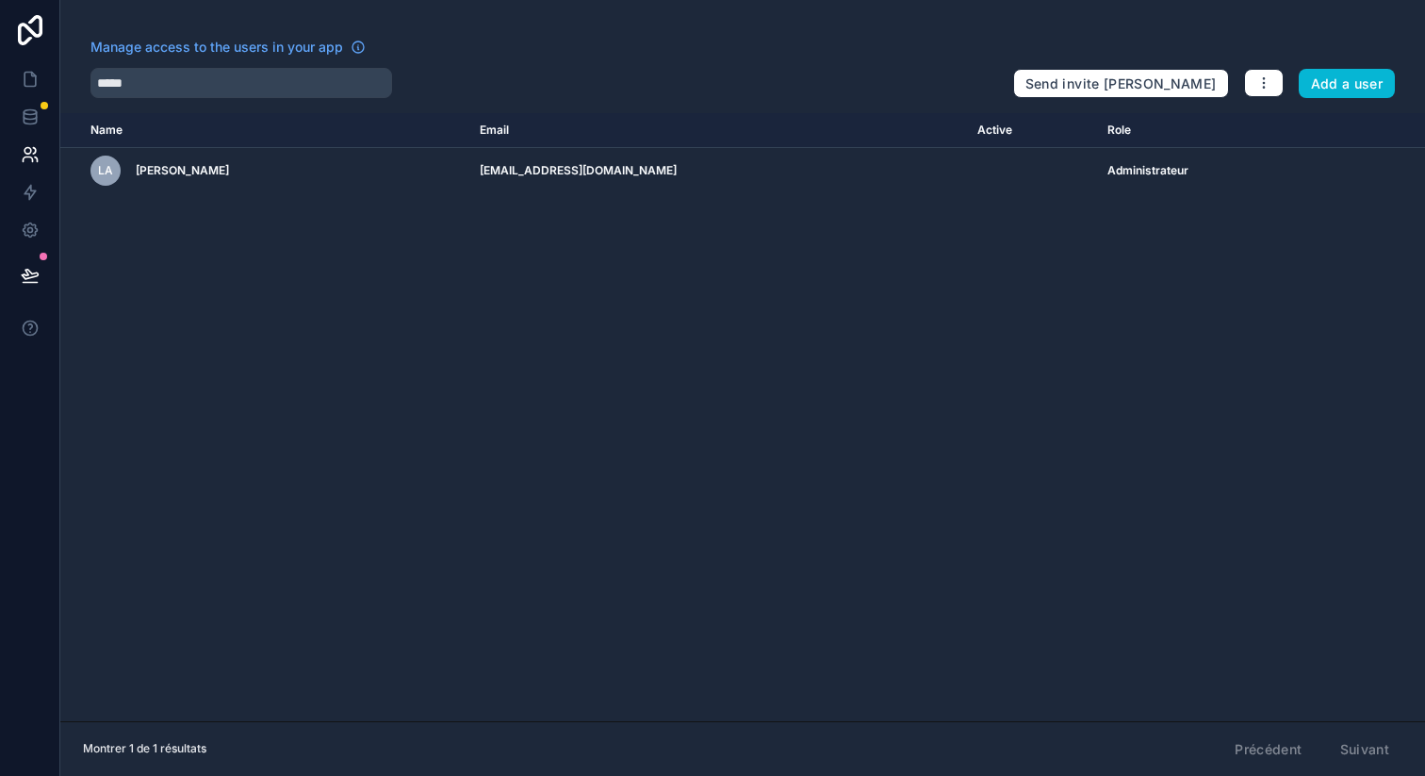
click at [432, 59] on div "Manage access to the users in your app" at bounding box center [544, 53] width 908 height 30
click at [392, 79] on div "*****" at bounding box center [544, 83] width 908 height 30
click at [362, 78] on input "*****" at bounding box center [241, 83] width 302 height 30
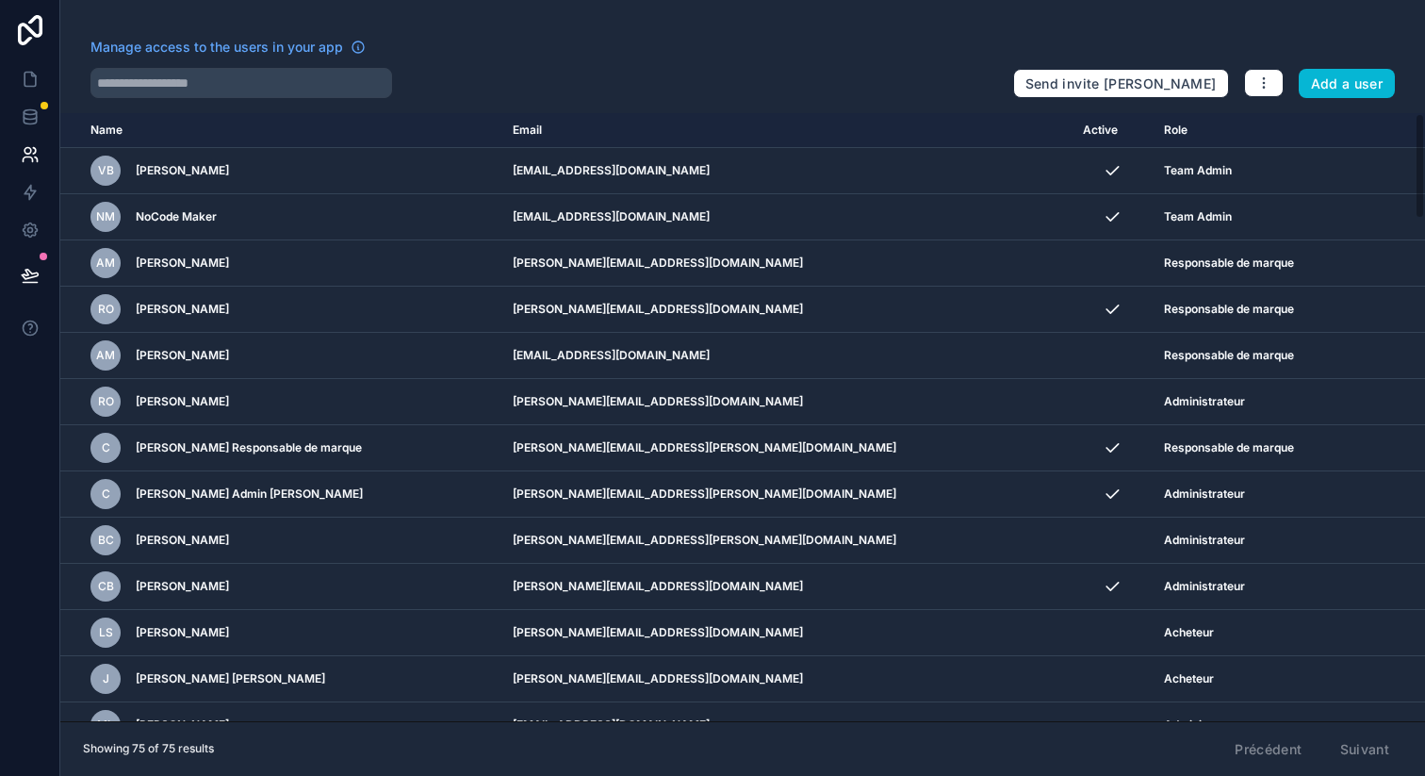
click at [589, 74] on div at bounding box center [544, 83] width 908 height 30
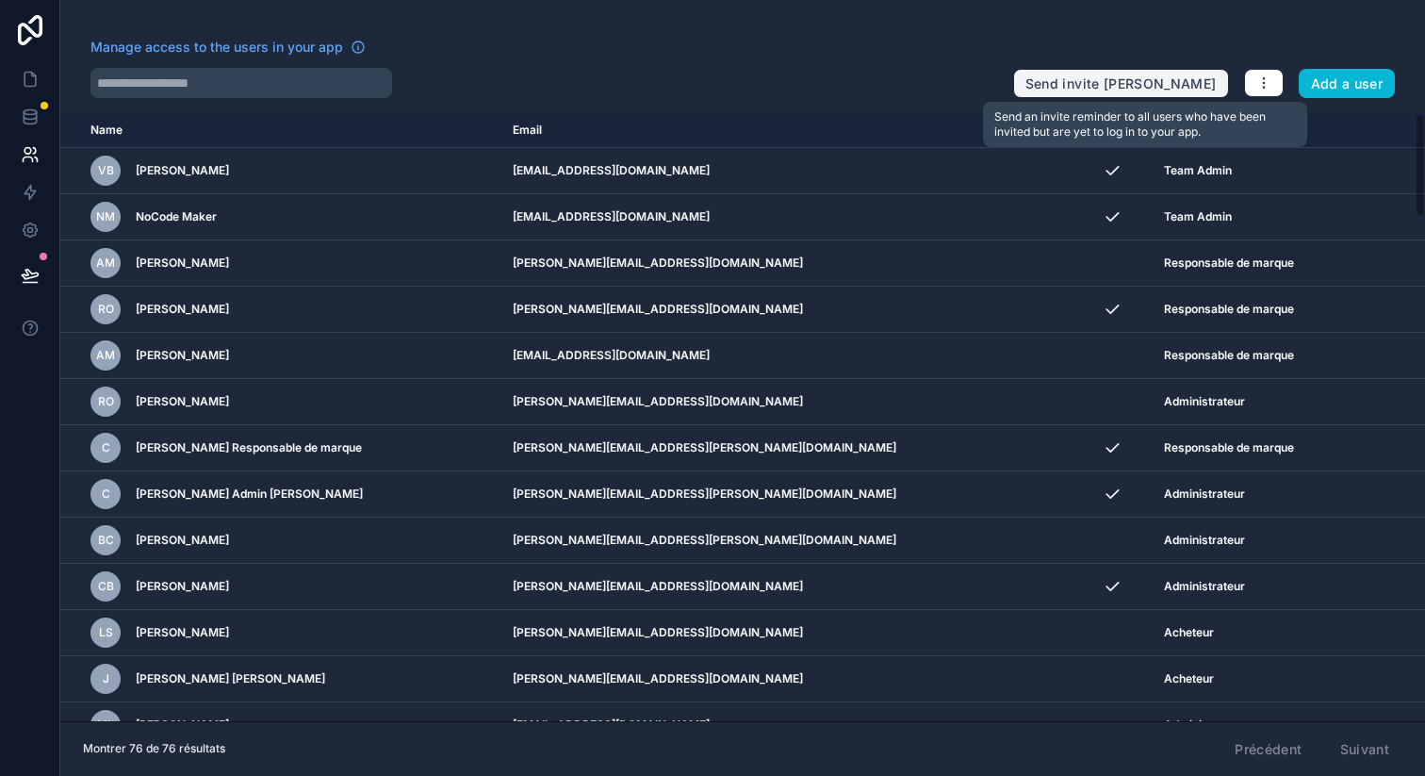
click at [1126, 82] on button "Send invite [PERSON_NAME]" at bounding box center [1121, 84] width 216 height 30
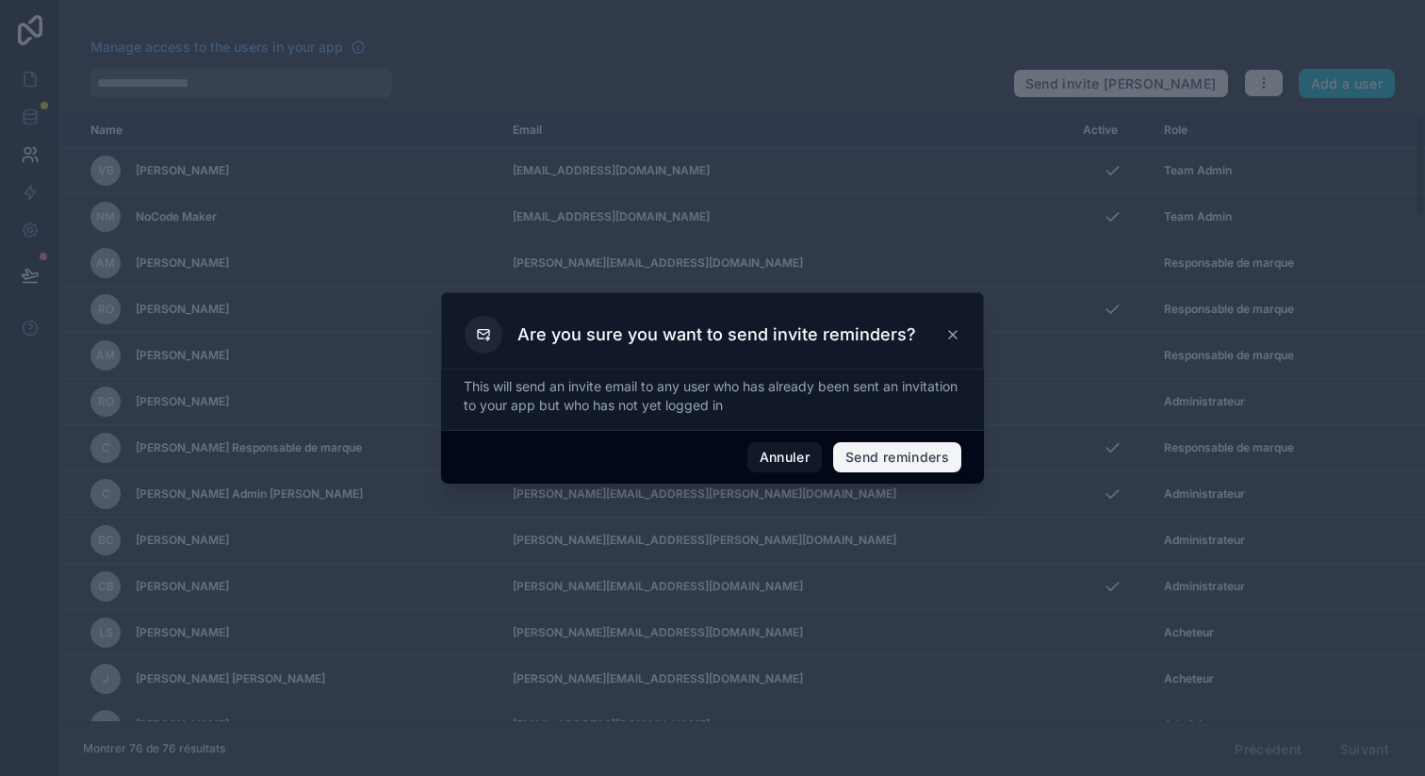
click at [875, 444] on button "Send reminders" at bounding box center [897, 457] width 128 height 30
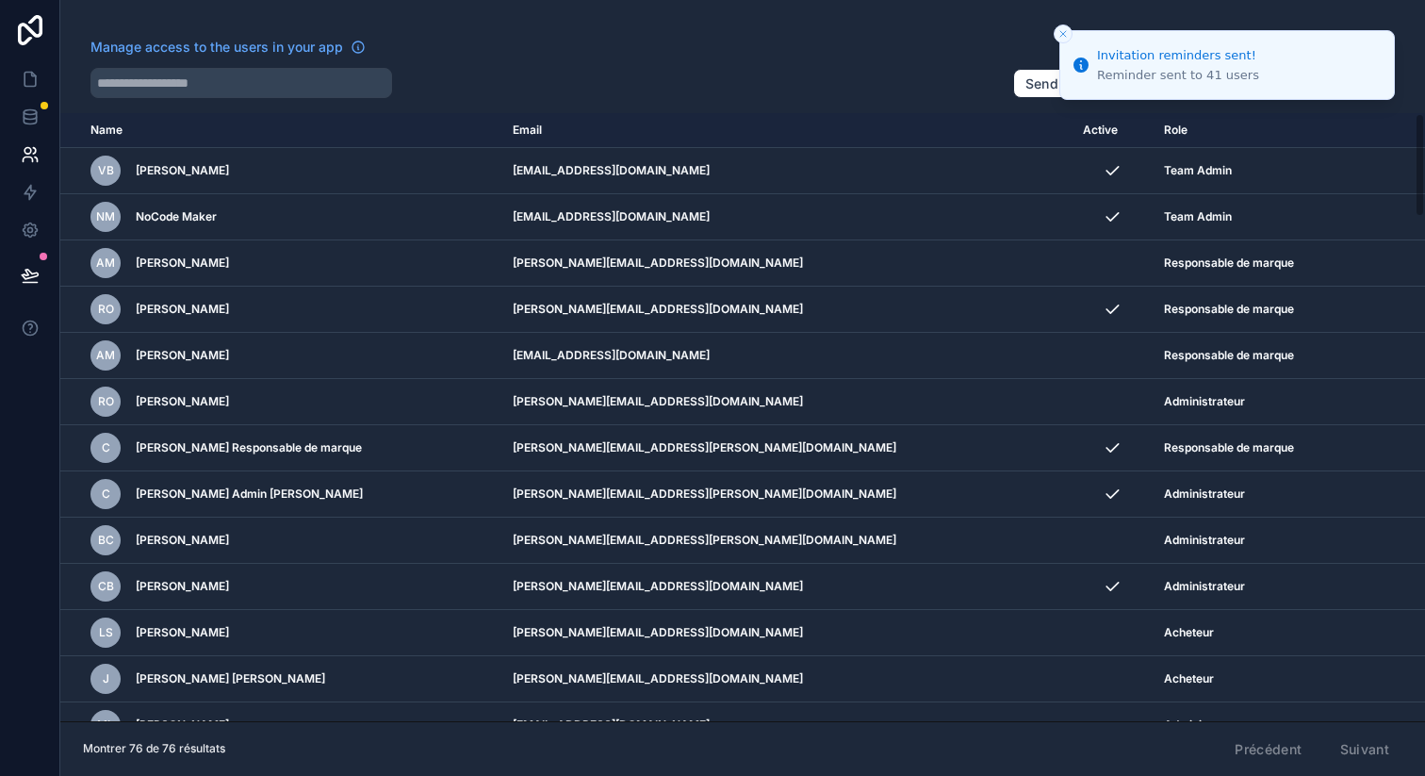
click at [820, 102] on div "Manage access to the users in your app Send invite reminders Add a user Name Em…" at bounding box center [742, 388] width 1365 height 776
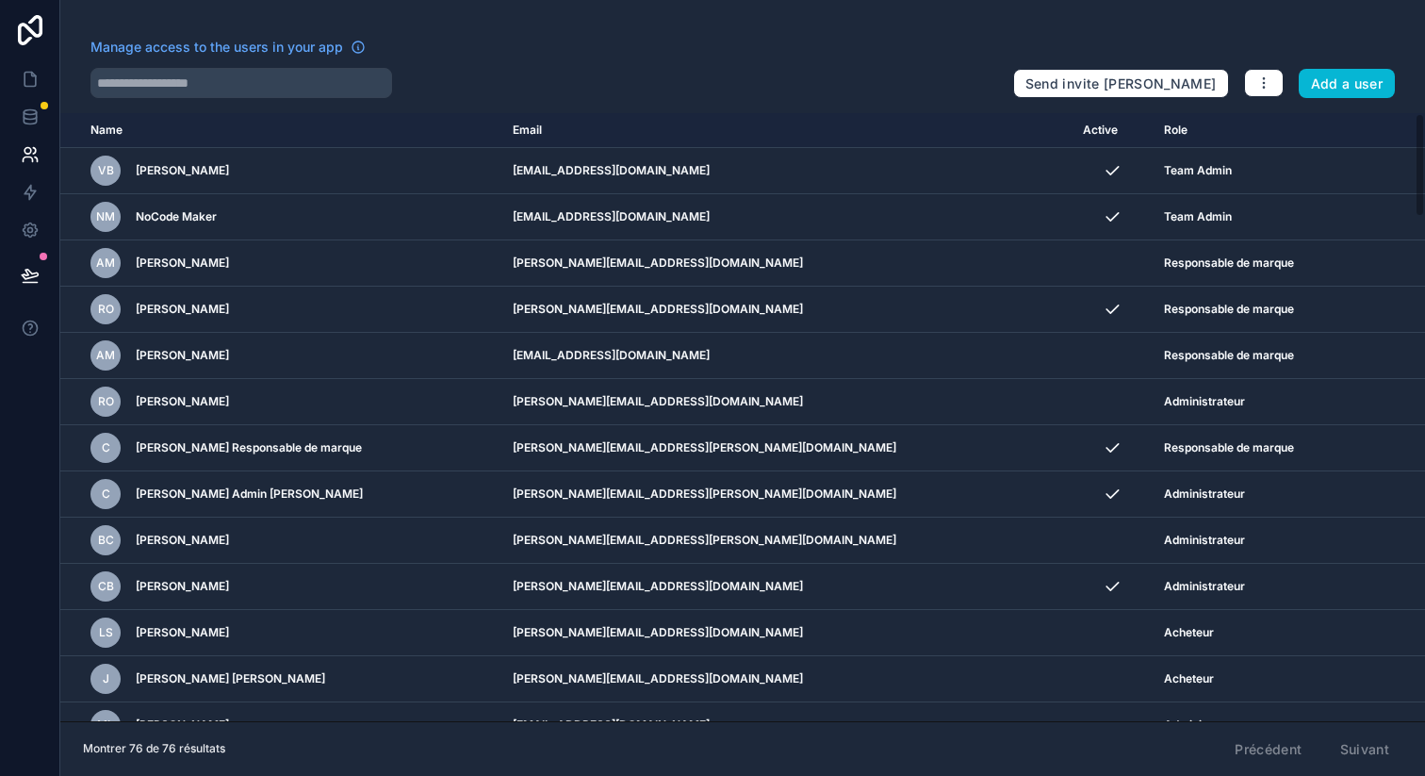
click at [766, 91] on div at bounding box center [544, 83] width 908 height 30
click at [1250, 77] on button "button" at bounding box center [1264, 83] width 40 height 28
click at [573, 77] on div at bounding box center [544, 83] width 908 height 30
click at [41, 85] on link at bounding box center [29, 79] width 59 height 38
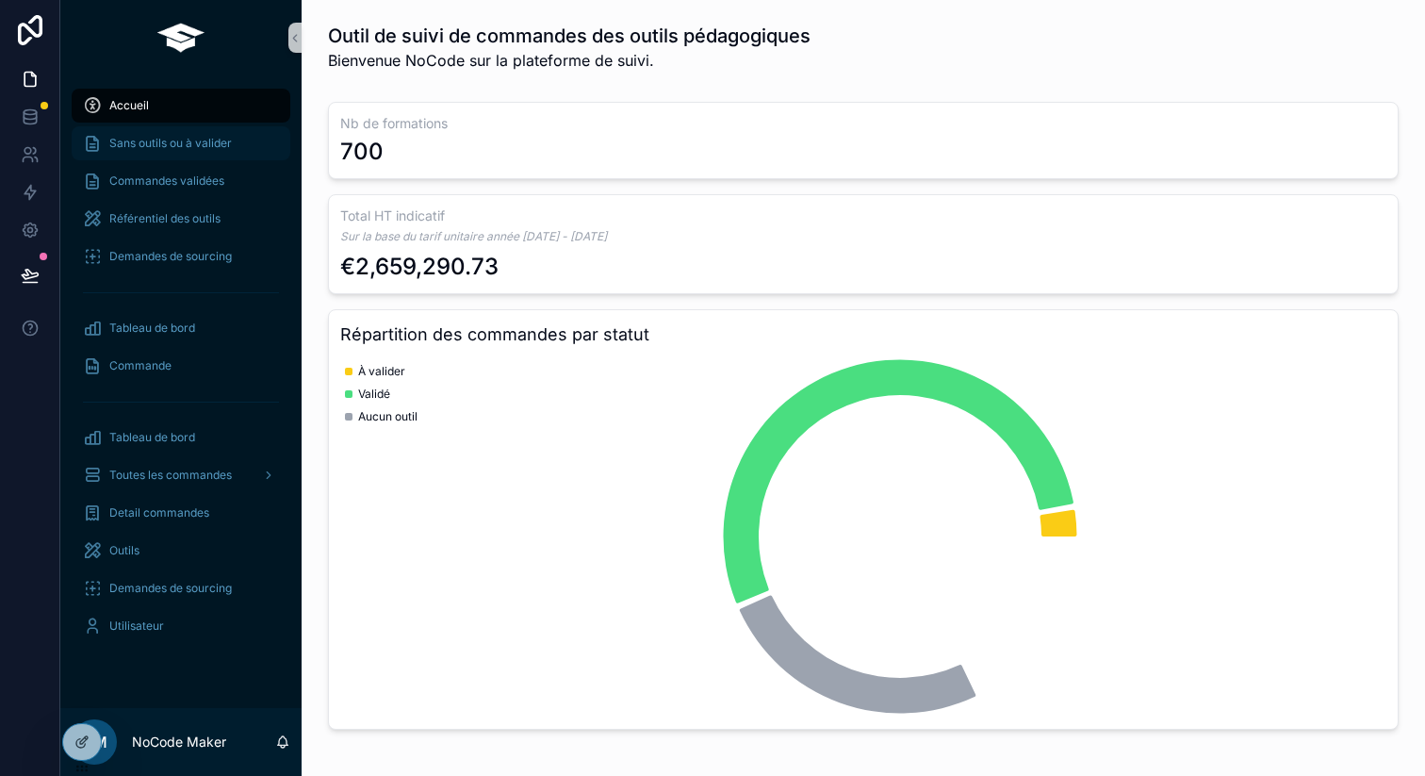
click at [185, 152] on div "Sans outils ou à valider" at bounding box center [181, 143] width 196 height 30
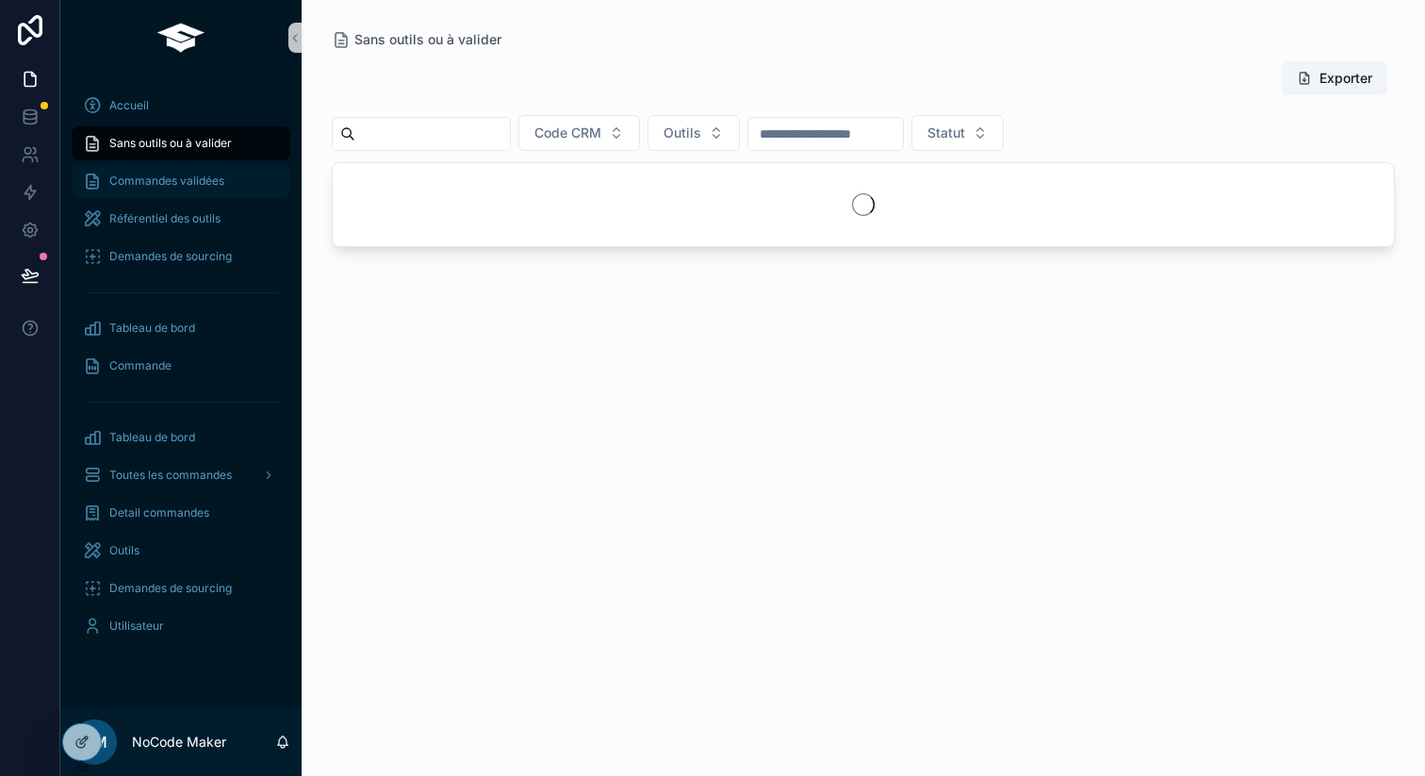
click at [185, 176] on span "Commandes validées" at bounding box center [166, 180] width 115 height 15
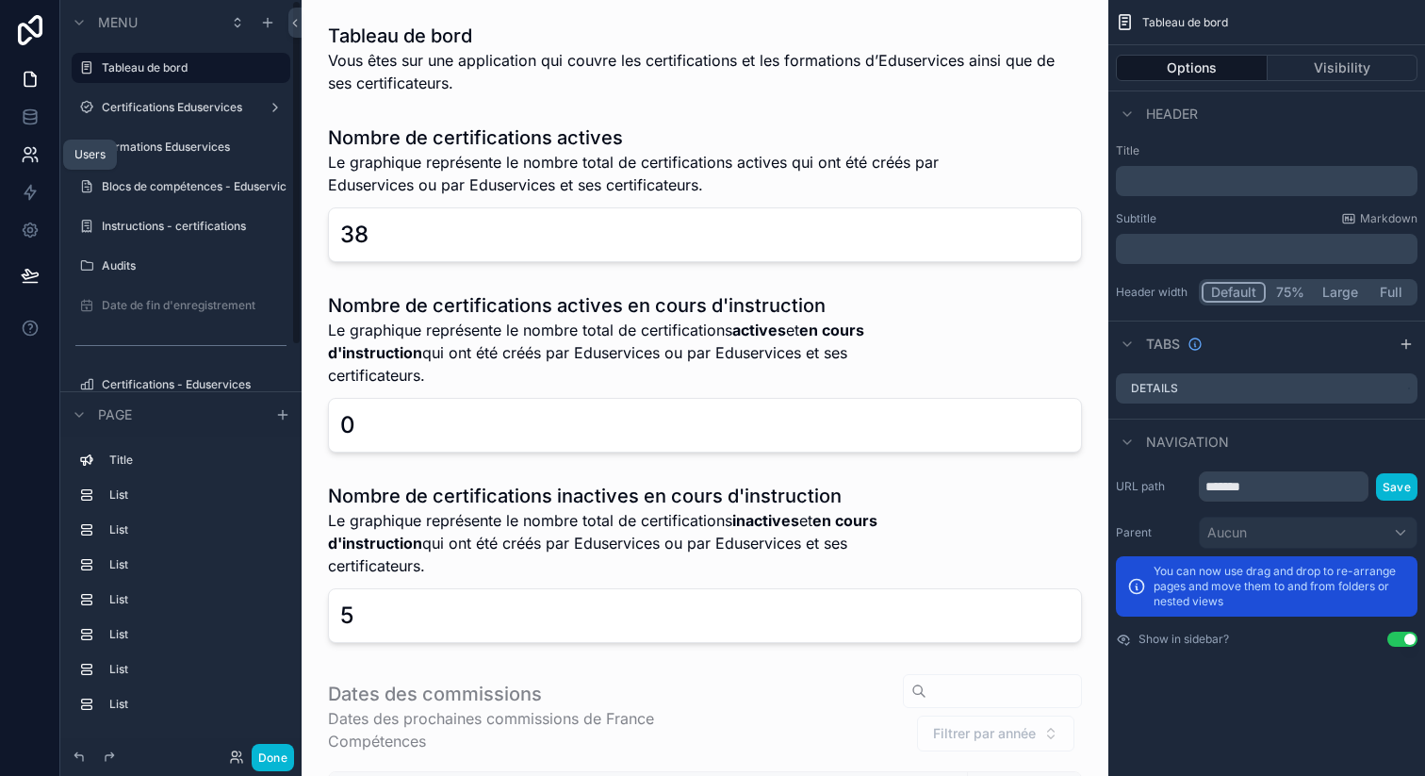
click at [30, 143] on link at bounding box center [29, 155] width 59 height 38
